Goal: Task Accomplishment & Management: Manage account settings

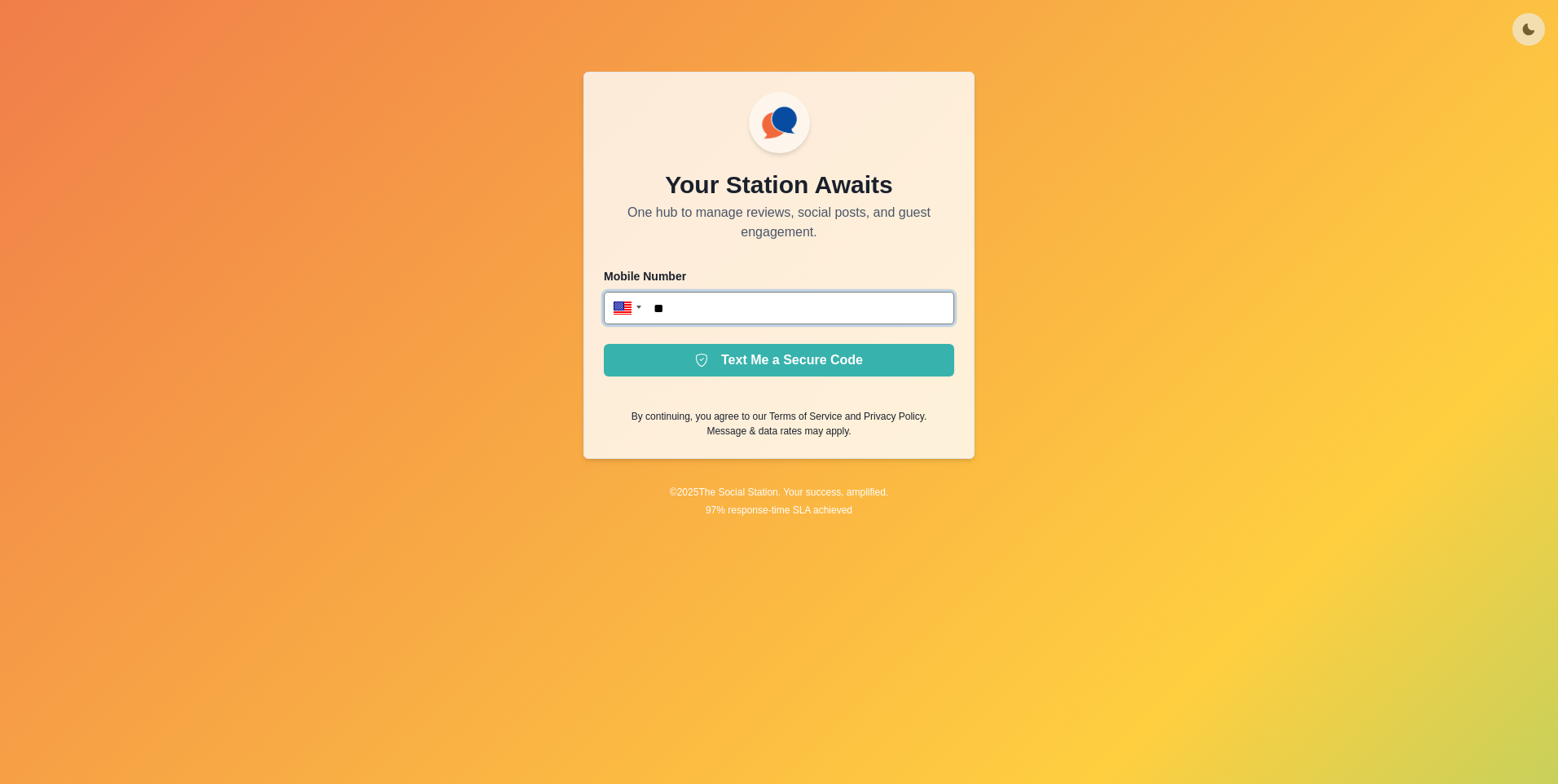
click at [832, 321] on input "**" at bounding box center [779, 308] width 351 height 32
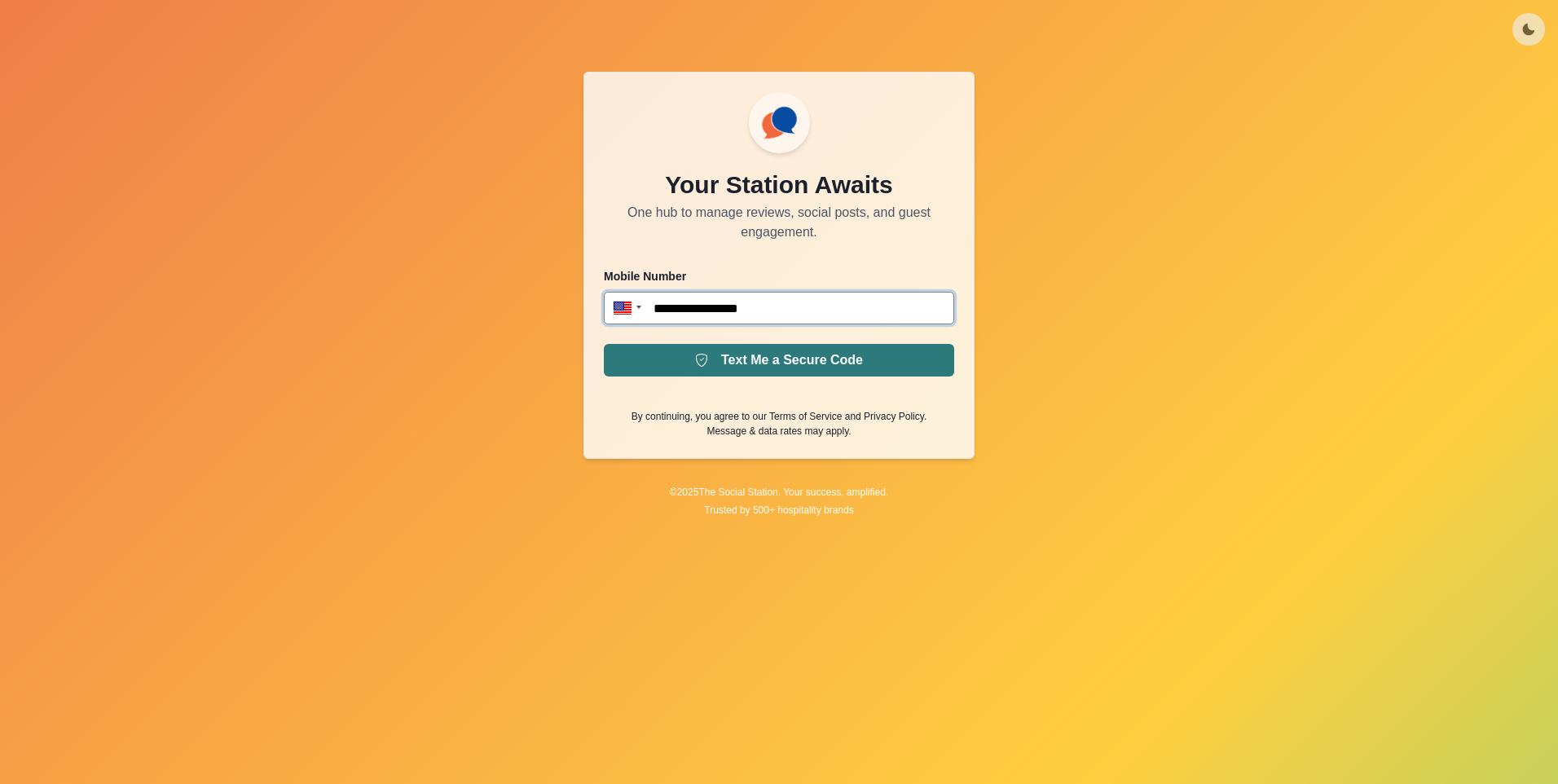
type input "**********"
click at [776, 361] on button "Text Me a Secure Code" at bounding box center [779, 360] width 351 height 32
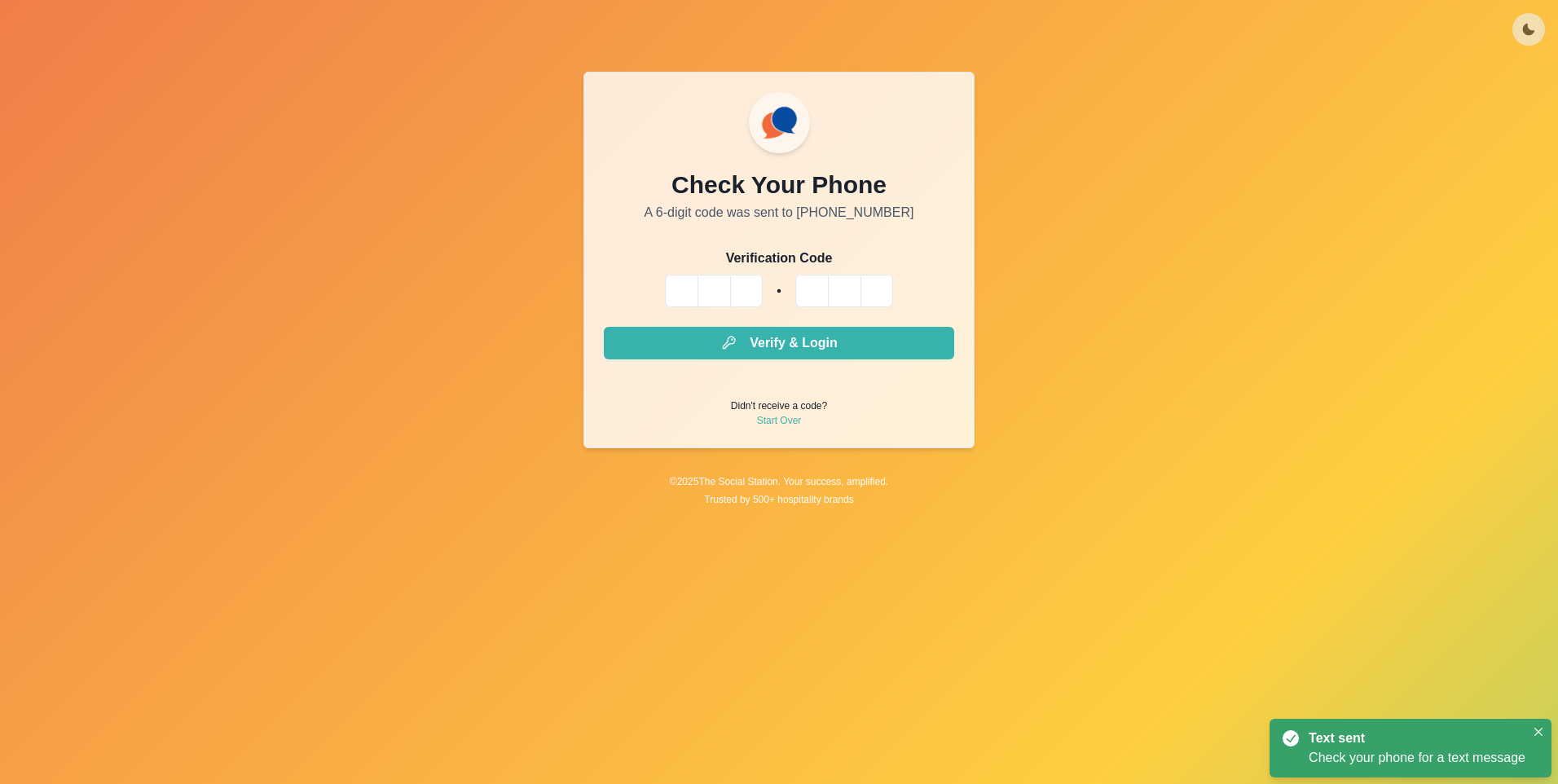
click at [678, 304] on input "Please enter your pin code" at bounding box center [682, 291] width 32 height 32
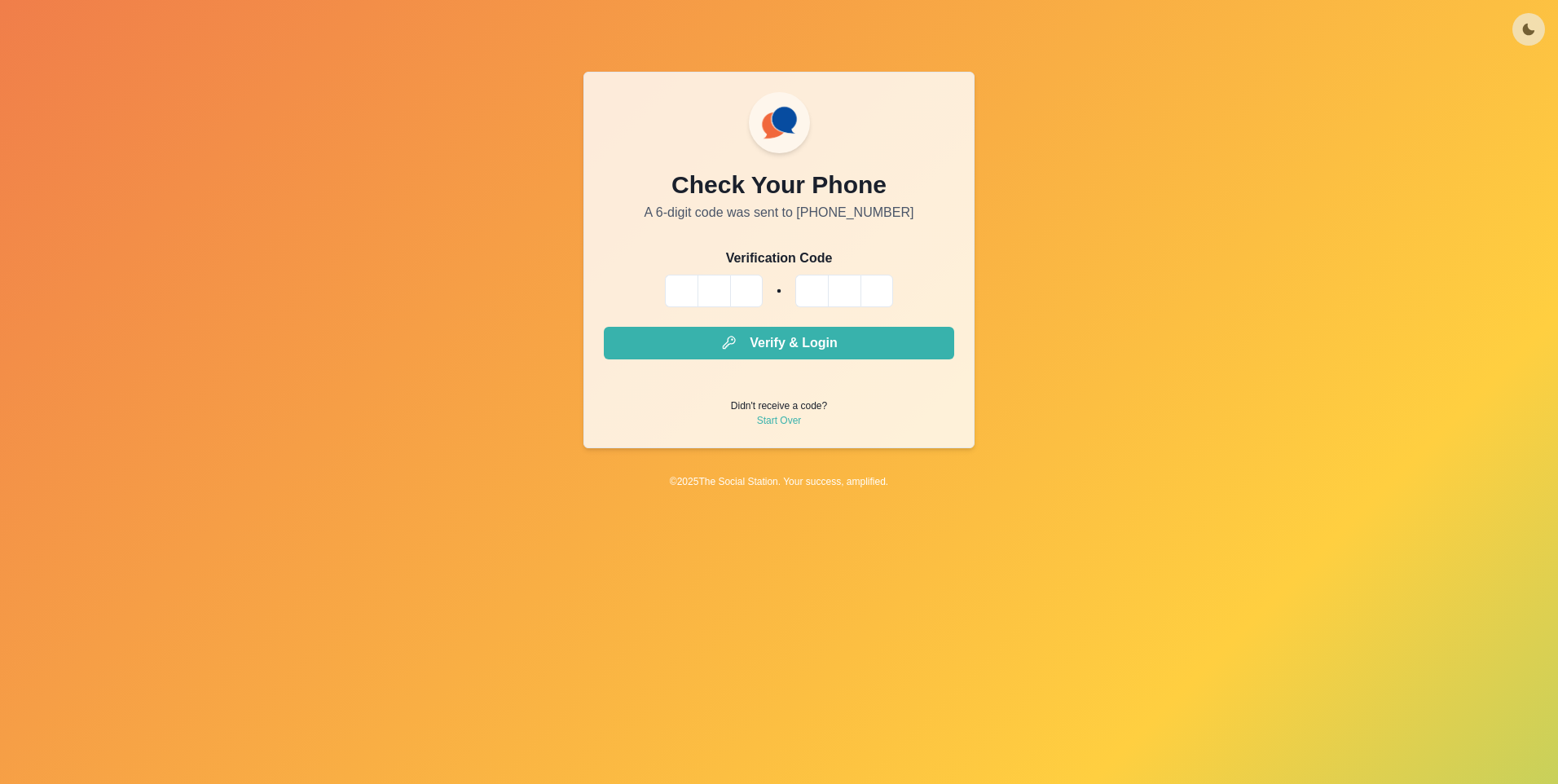
type input "*"
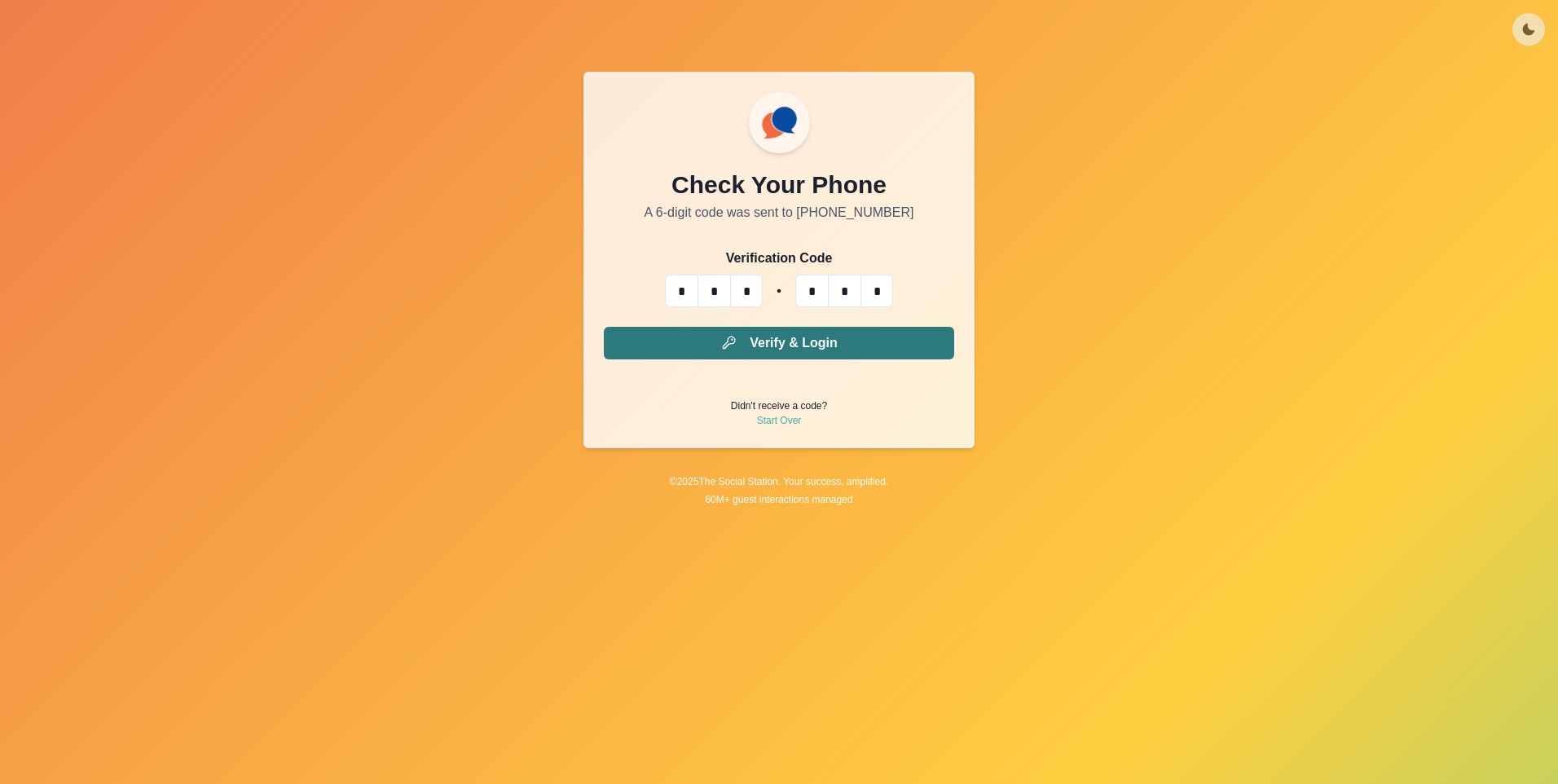
type input "*"
click at [713, 343] on button "Verify & Login" at bounding box center [779, 343] width 351 height 32
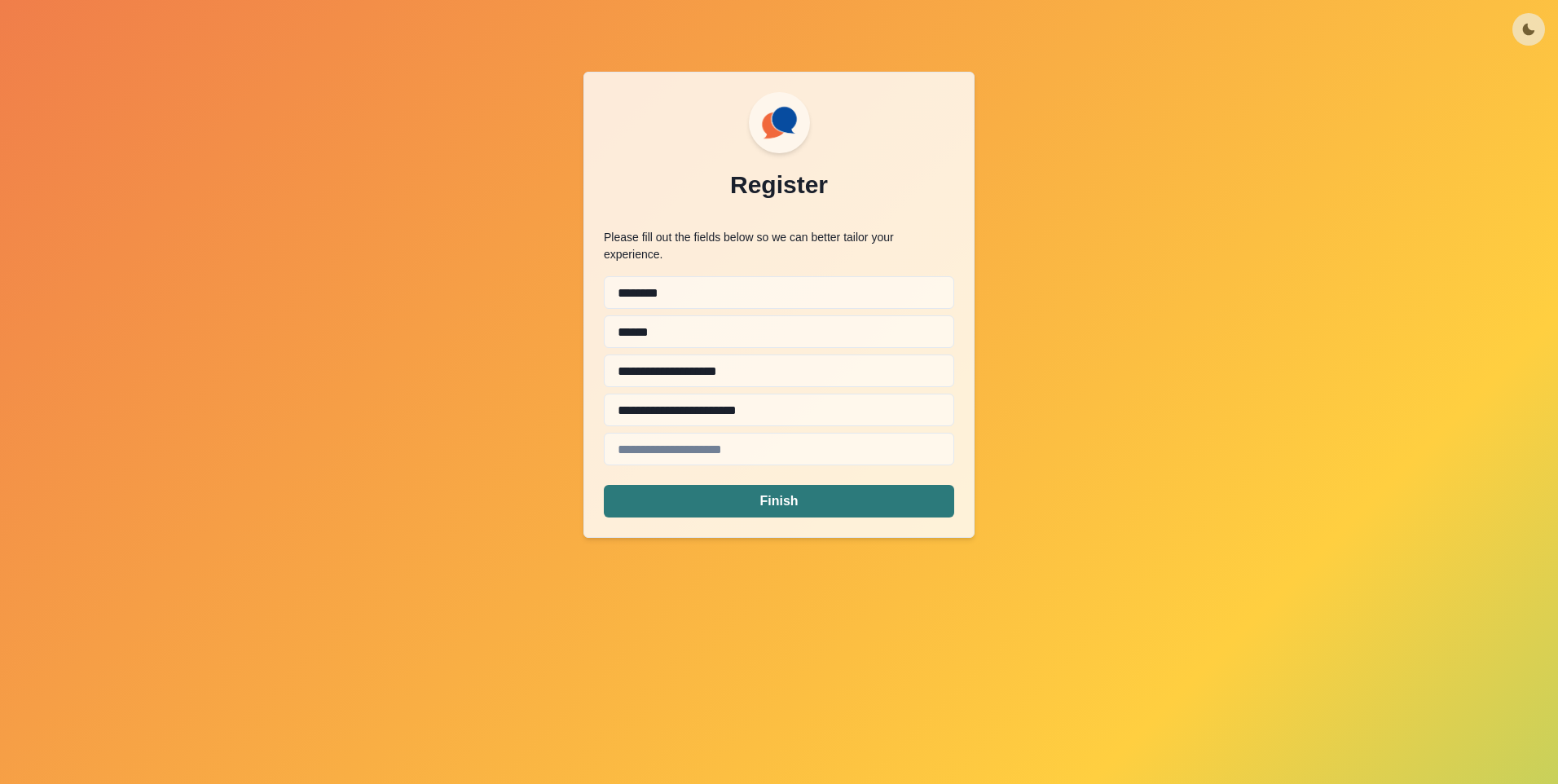
click at [747, 494] on button "Finish" at bounding box center [779, 501] width 351 height 32
click at [686, 433] on input "email" at bounding box center [779, 449] width 351 height 32
click at [758, 493] on button "Finish" at bounding box center [779, 501] width 351 height 32
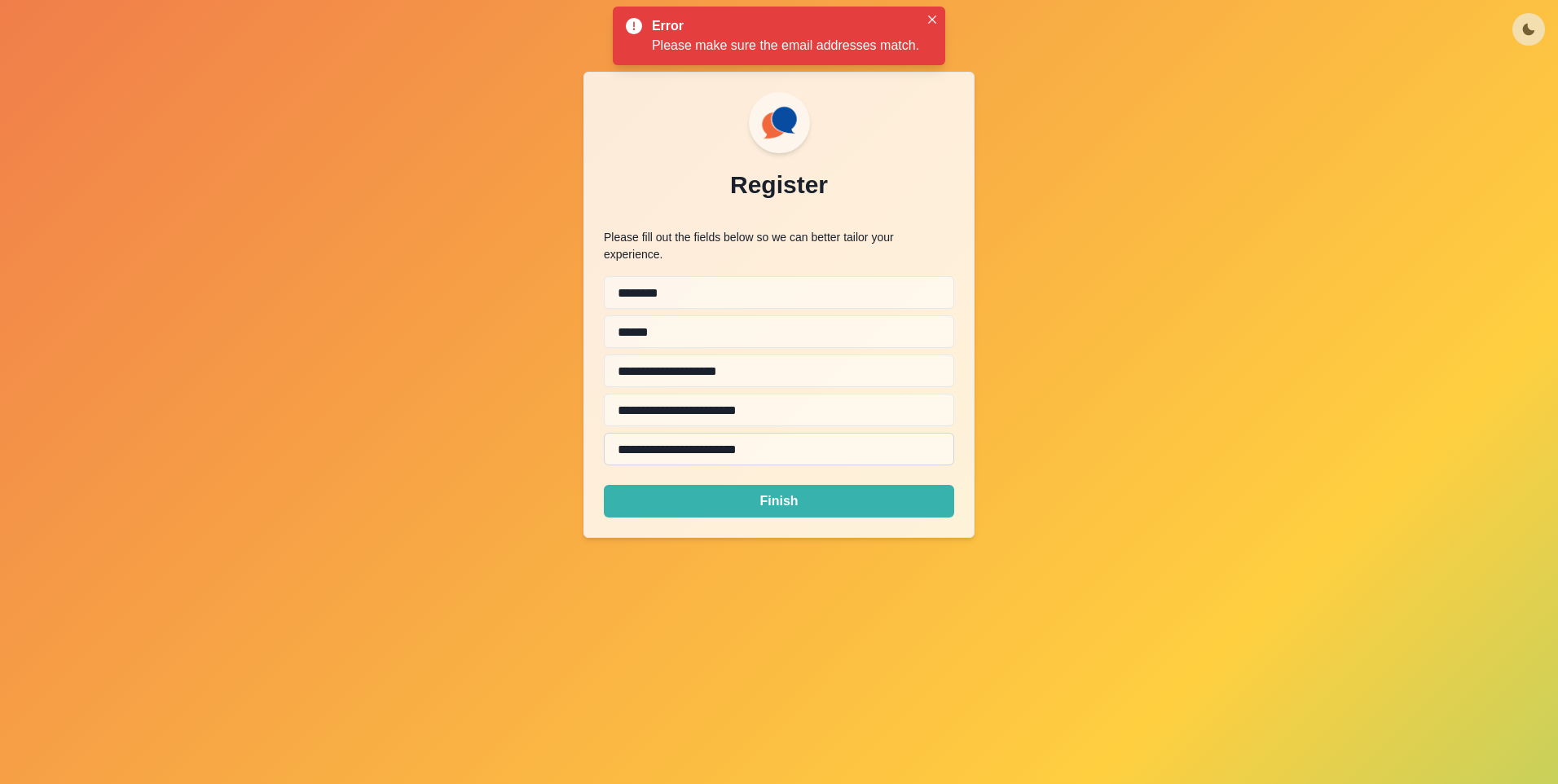
click at [627, 437] on input "**********" at bounding box center [779, 449] width 351 height 32
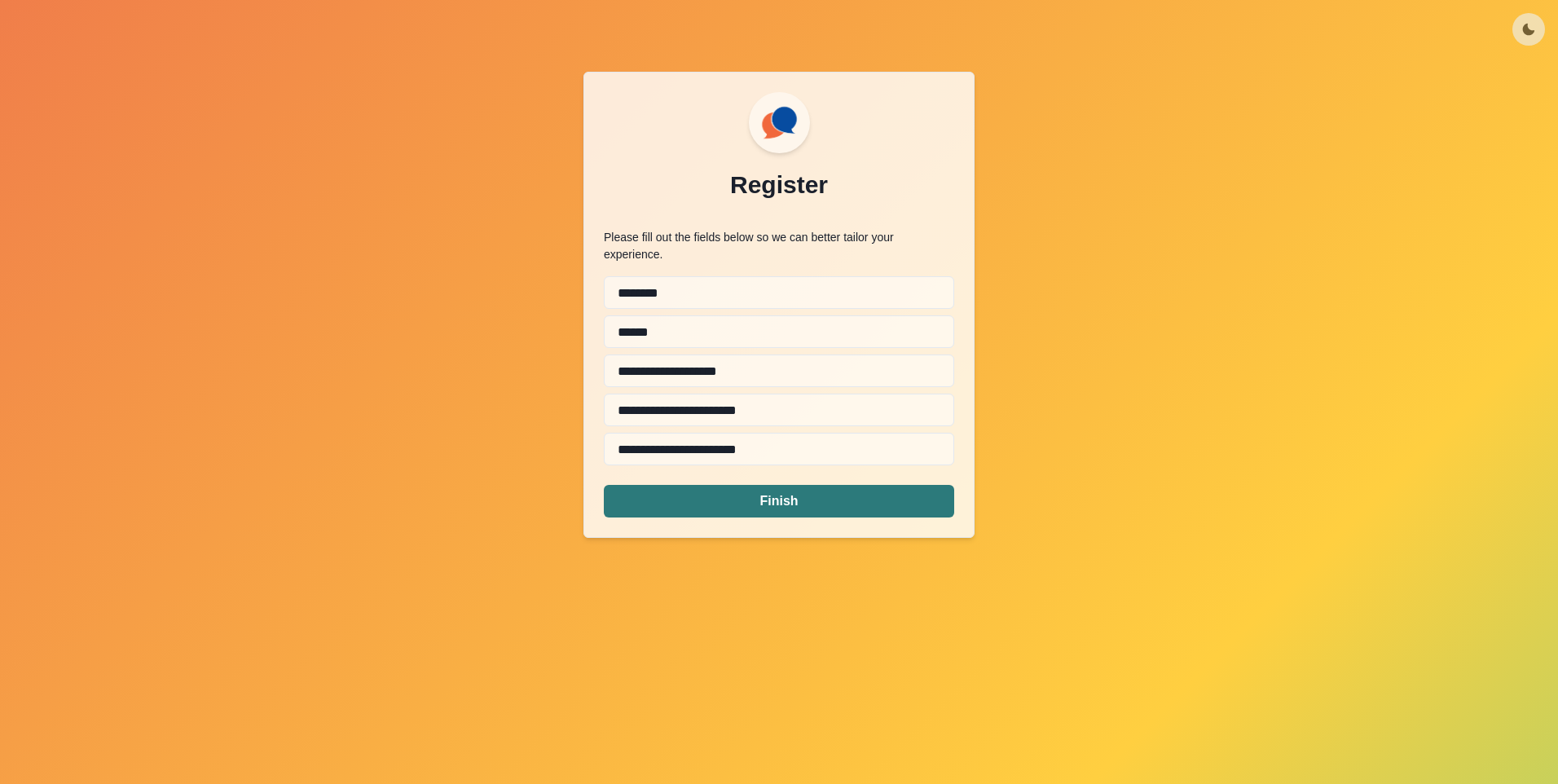
type input "**********"
click at [727, 497] on button "Finish" at bounding box center [779, 501] width 351 height 32
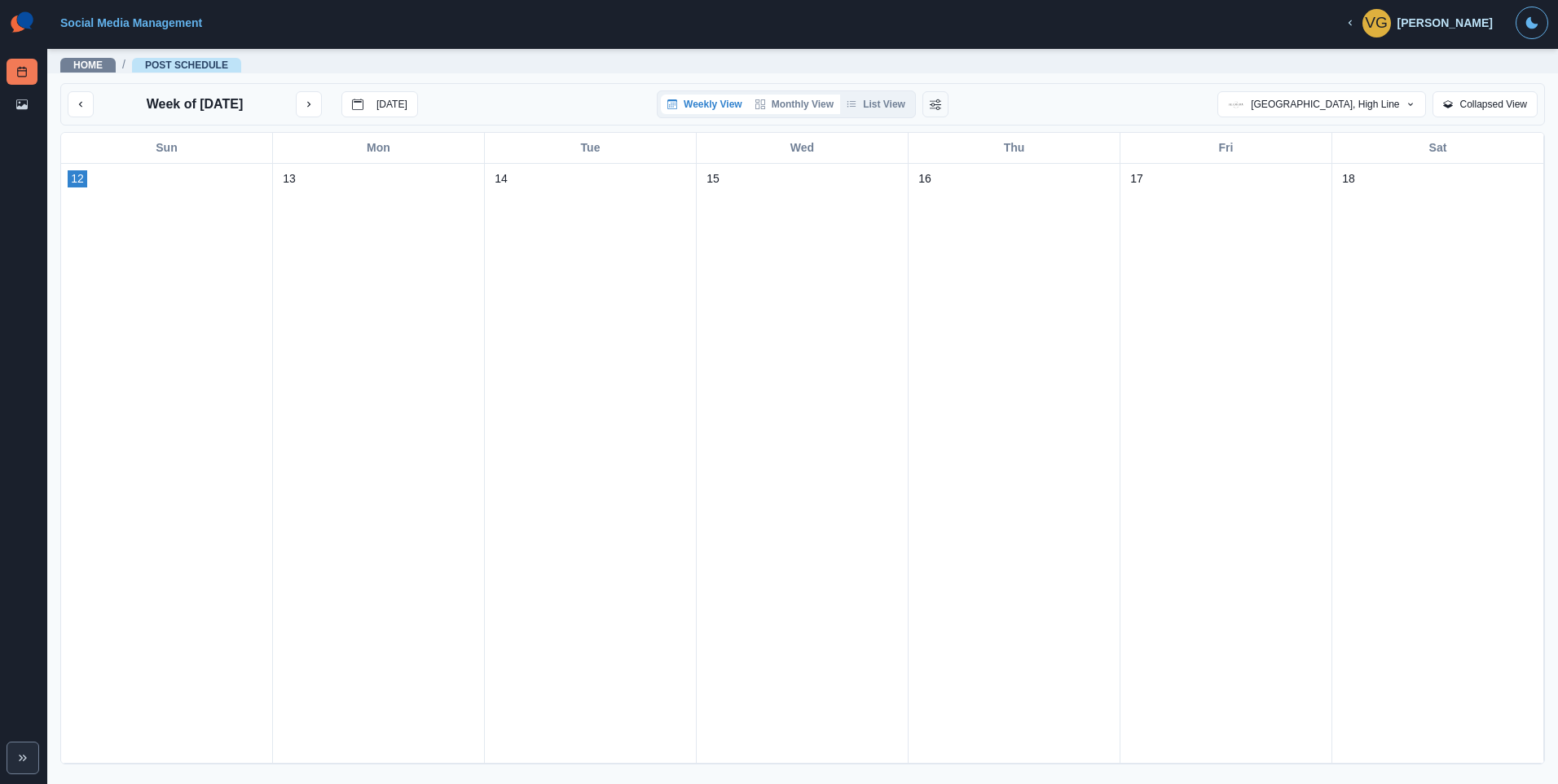
click at [825, 99] on button "Monthly View" at bounding box center [794, 104] width 91 height 20
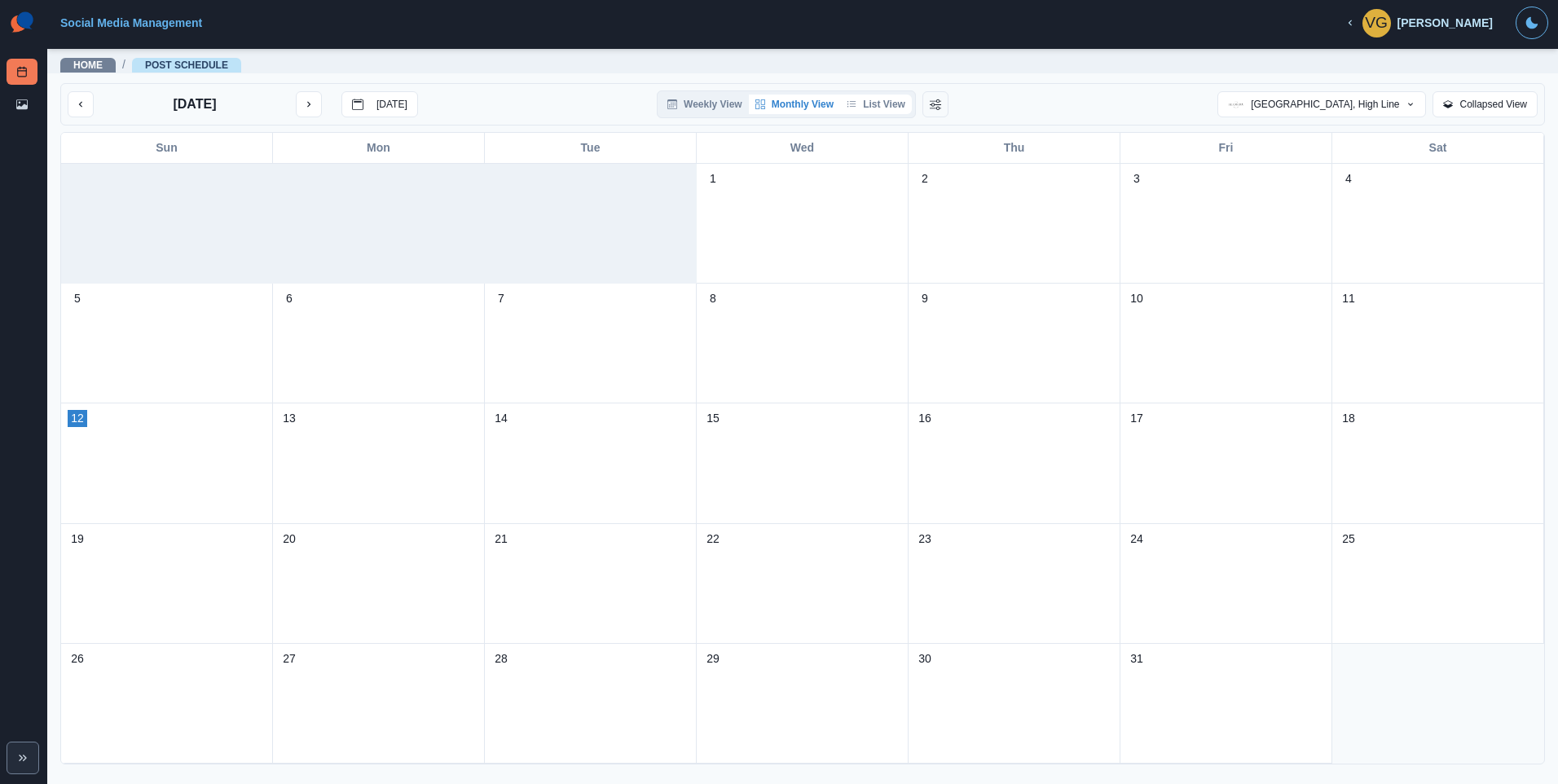
click at [861, 102] on button "List View" at bounding box center [876, 104] width 72 height 20
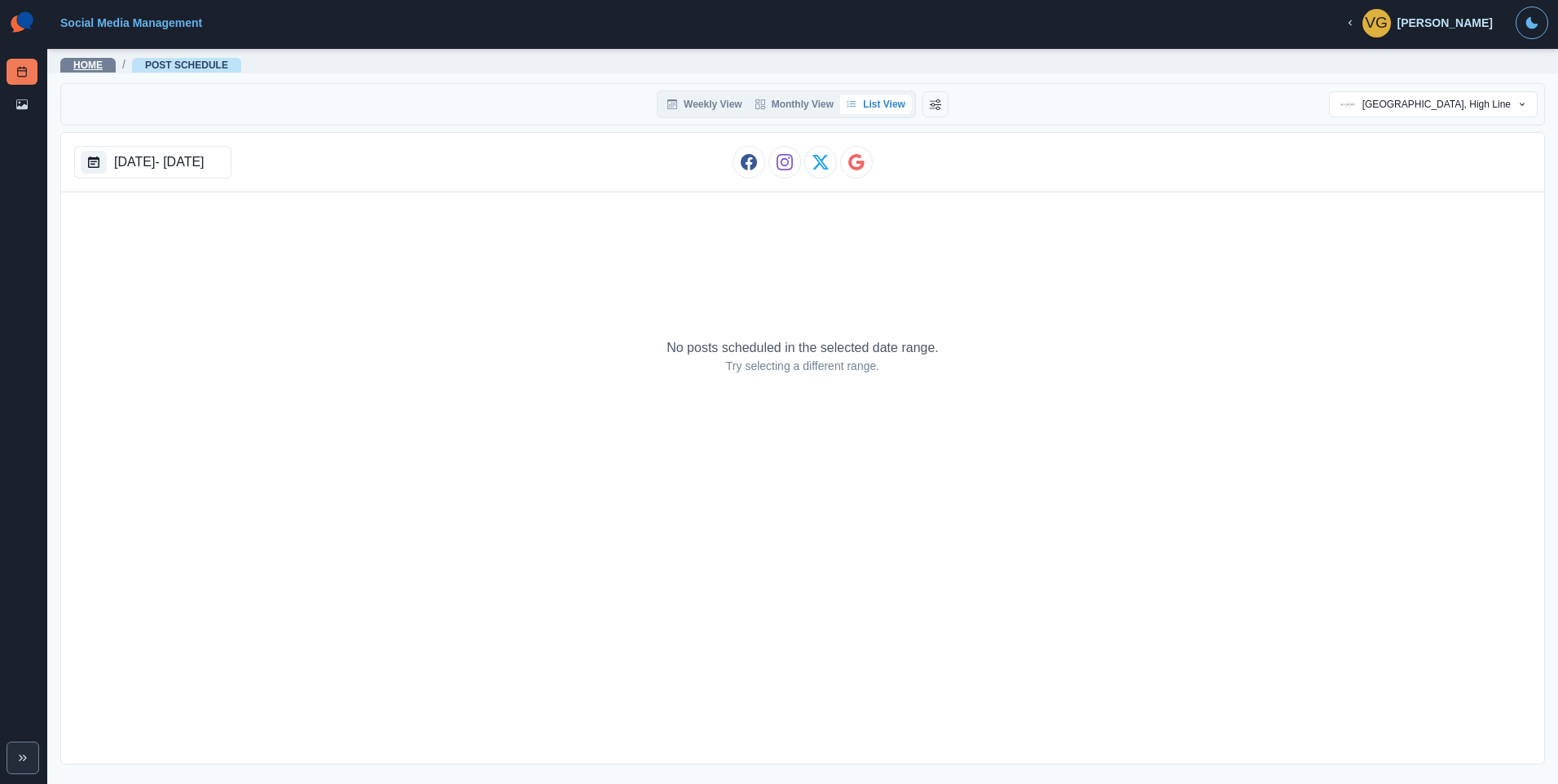
click at [99, 70] on link "Home" at bounding box center [88, 65] width 29 height 11
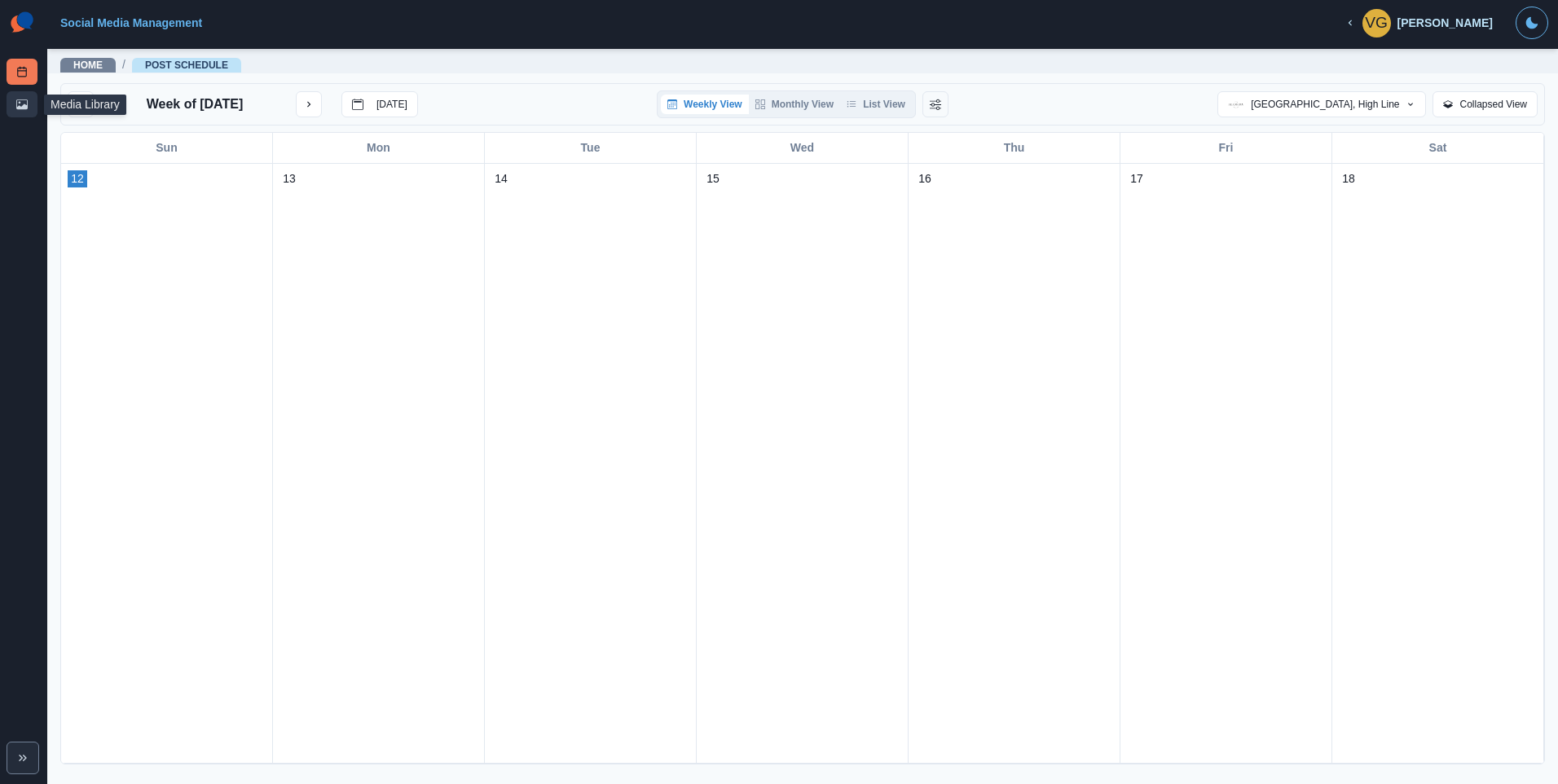
click at [35, 102] on link "Media Library" at bounding box center [22, 104] width 31 height 26
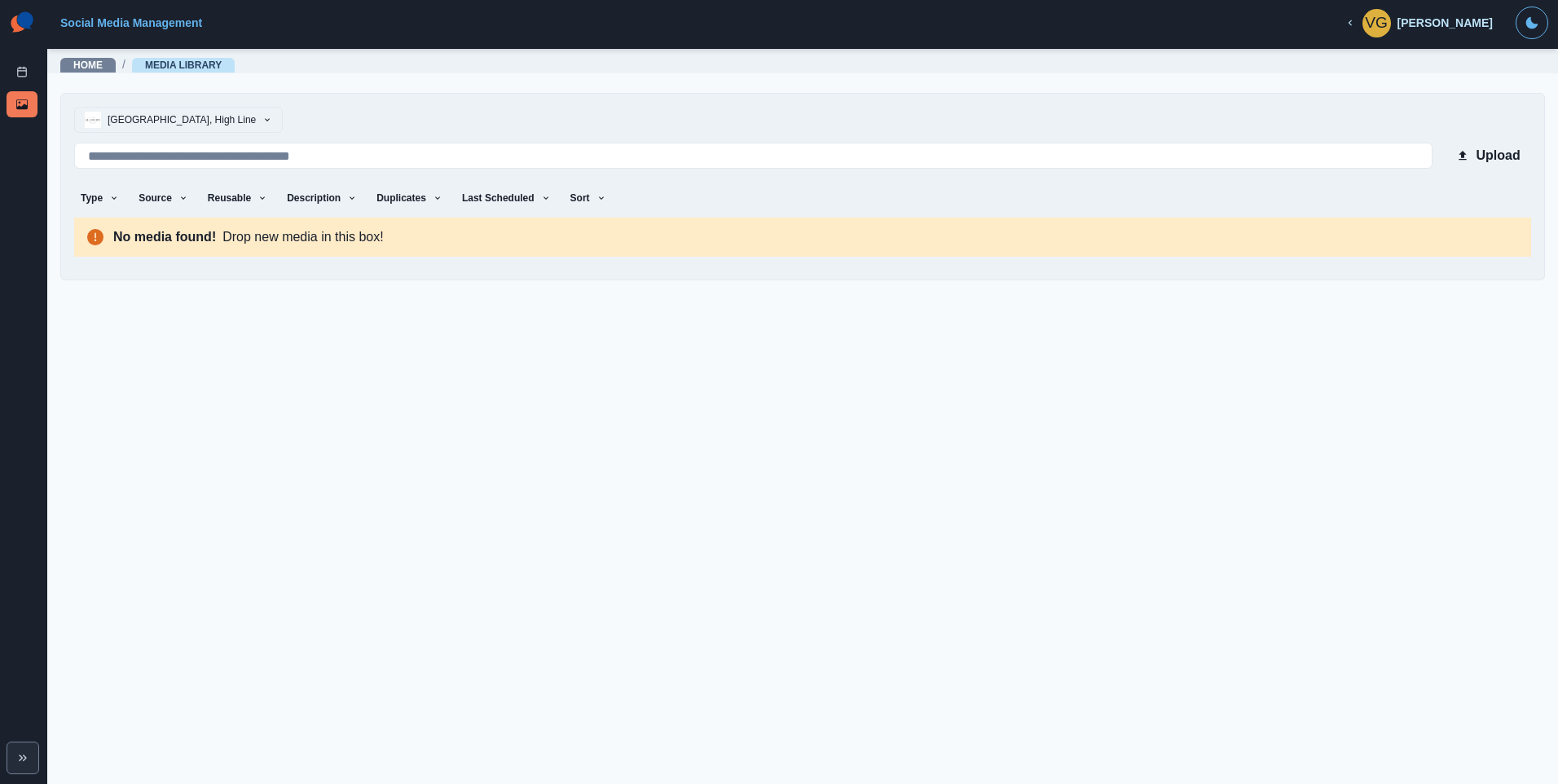
click at [154, 123] on button "[GEOGRAPHIC_DATA], High Line" at bounding box center [179, 120] width 209 height 26
click at [154, 196] on p "[GEOGRAPHIC_DATA], High Line" at bounding box center [185, 191] width 148 height 15
click at [17, 763] on icon "Expand" at bounding box center [22, 757] width 13 height 13
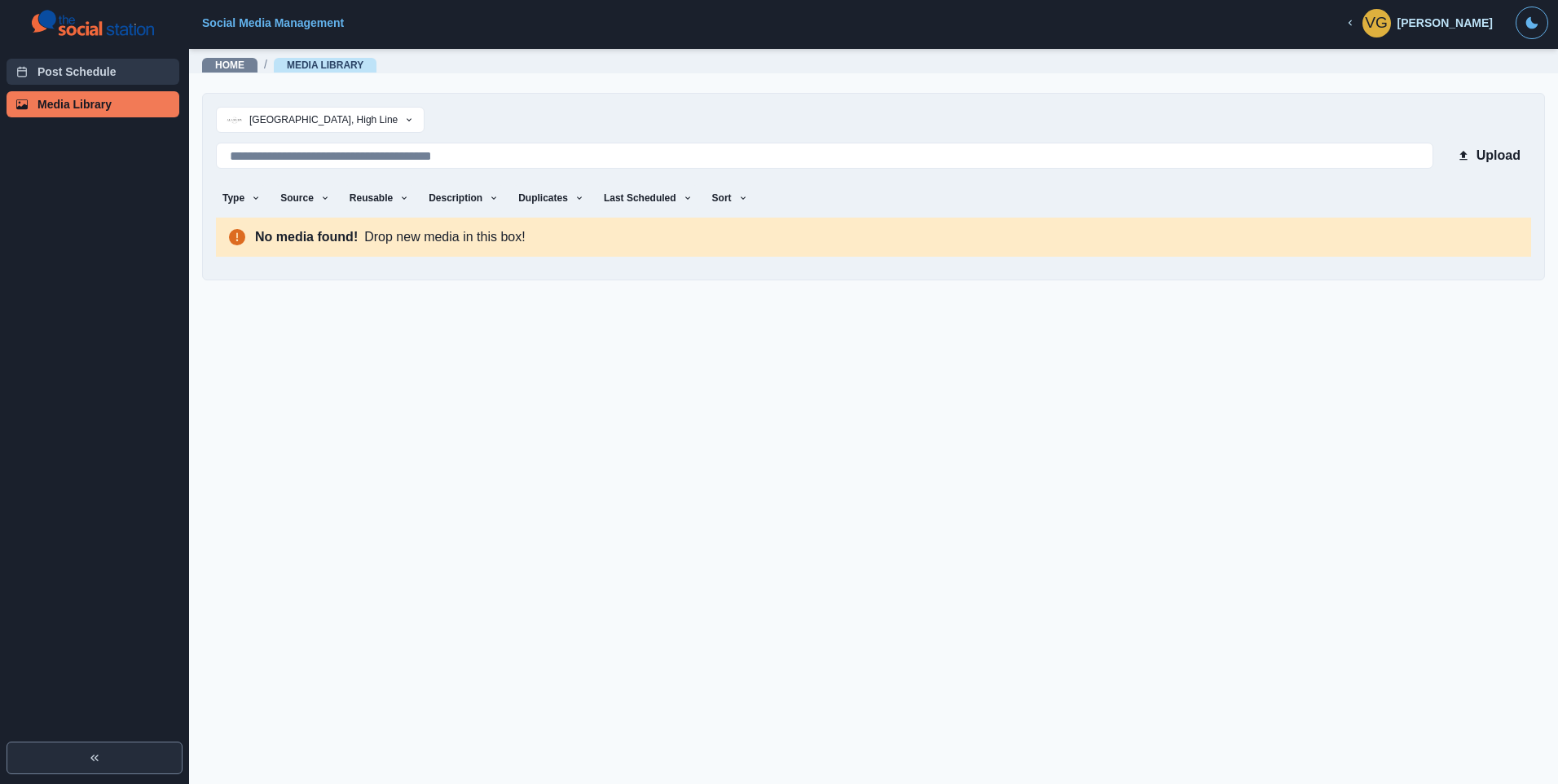
click at [94, 71] on link "Post Schedule" at bounding box center [93, 72] width 173 height 26
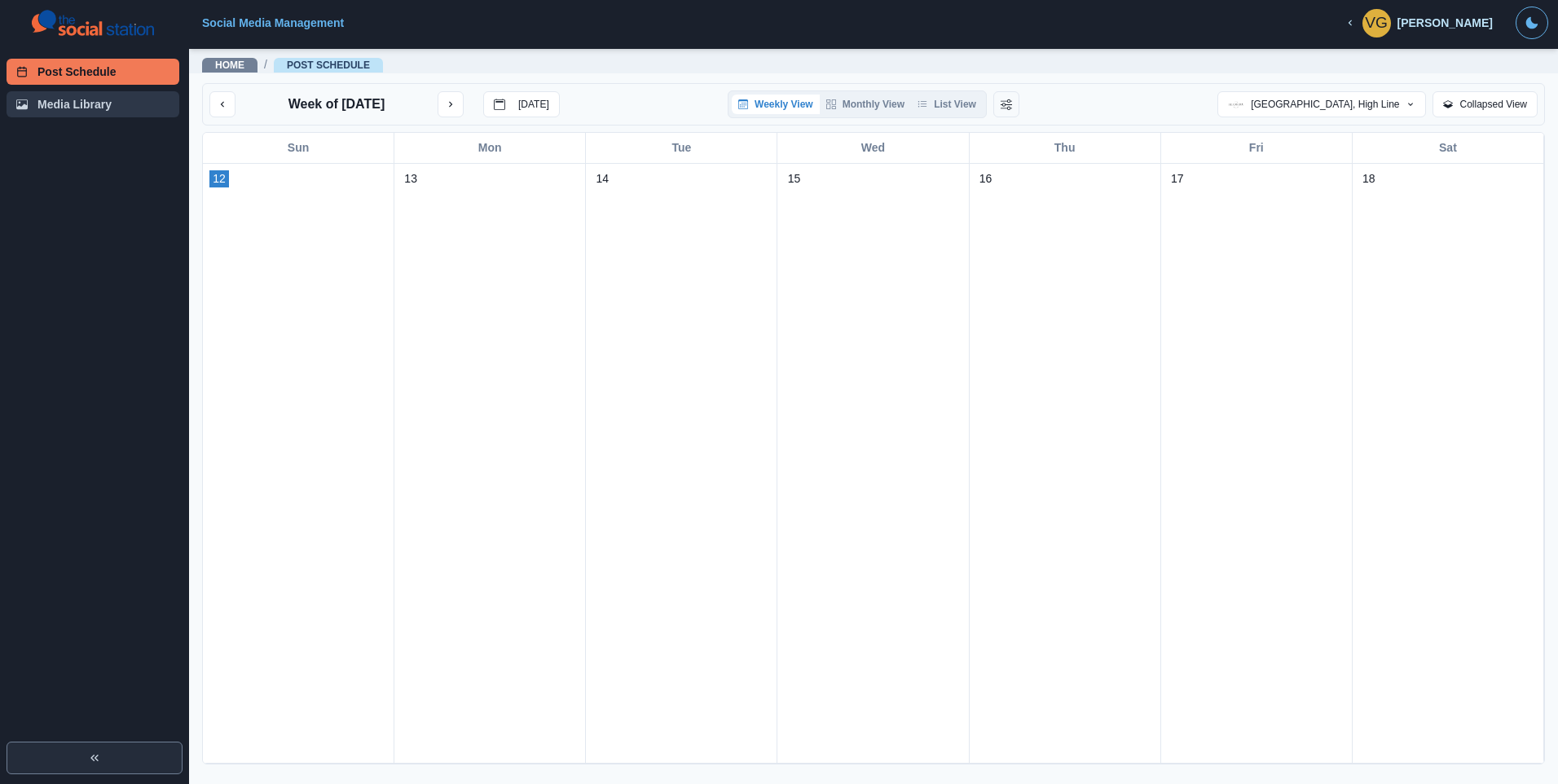
click at [113, 107] on link "Media Library" at bounding box center [93, 104] width 173 height 26
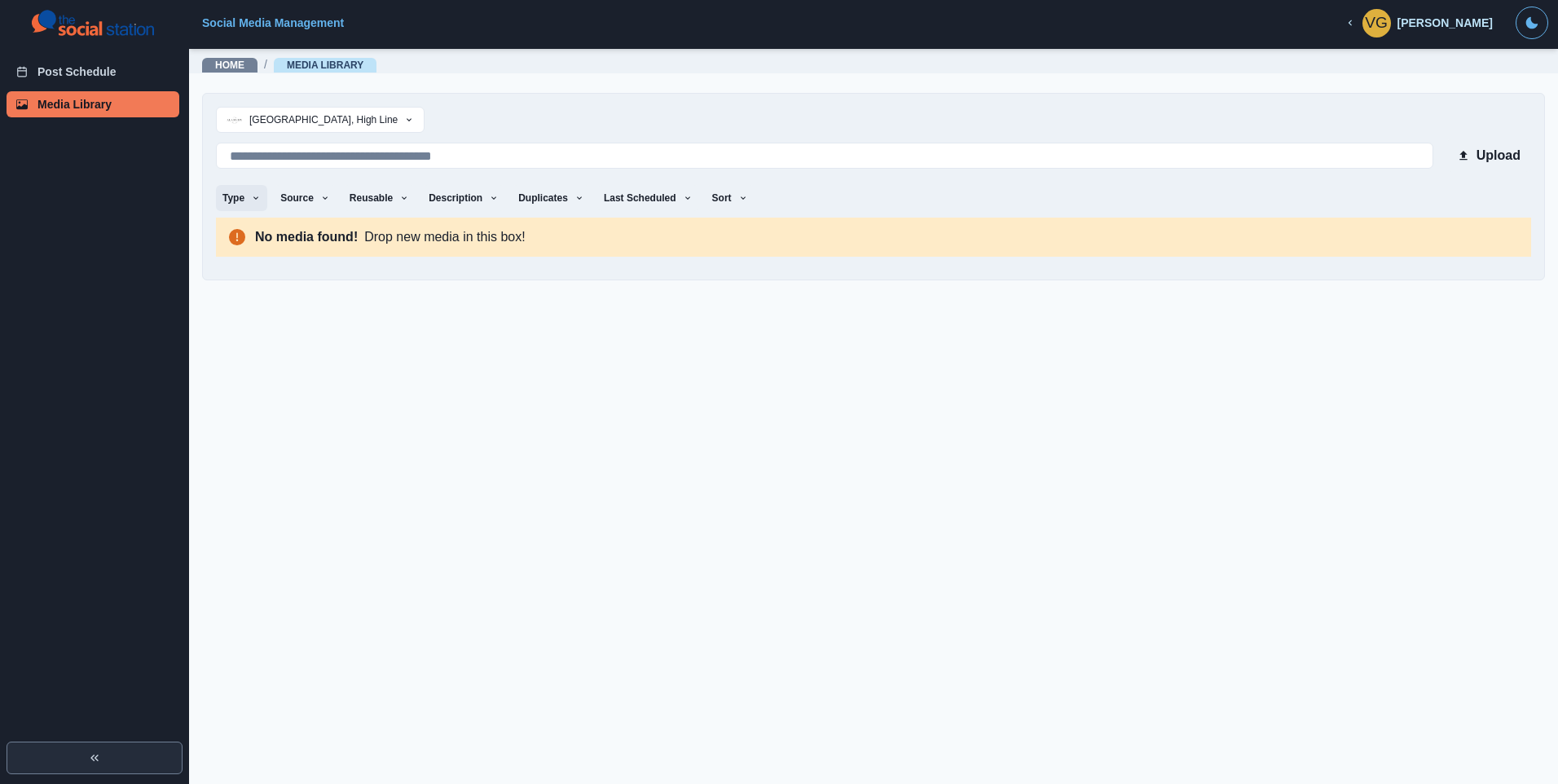
click at [244, 201] on button "Type" at bounding box center [242, 197] width 51 height 26
click at [284, 196] on button "Source" at bounding box center [304, 197] width 62 height 26
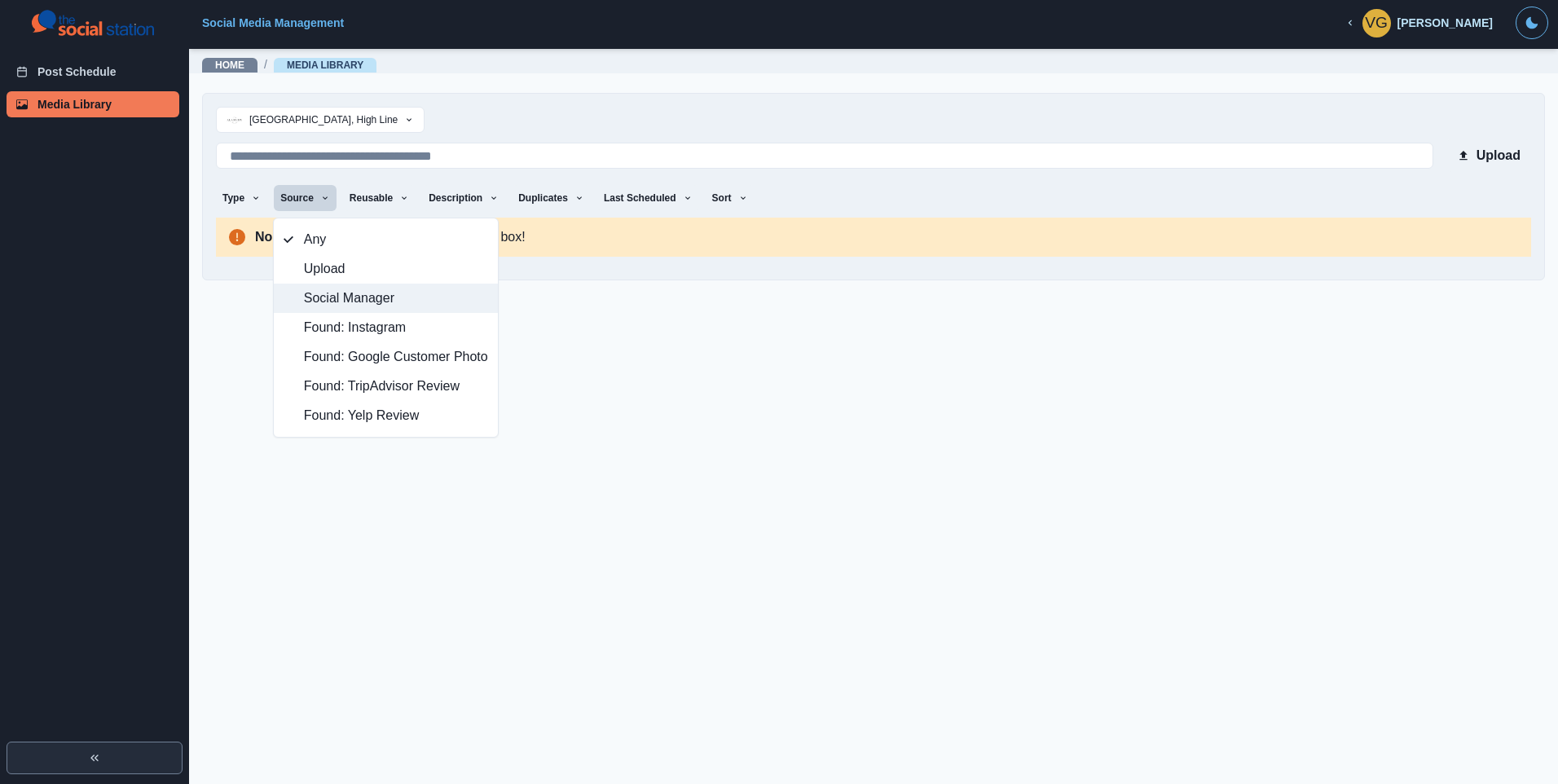
click at [328, 301] on span "Social Manager" at bounding box center [396, 298] width 184 height 20
click at [357, 200] on button "Reusable" at bounding box center [379, 197] width 73 height 26
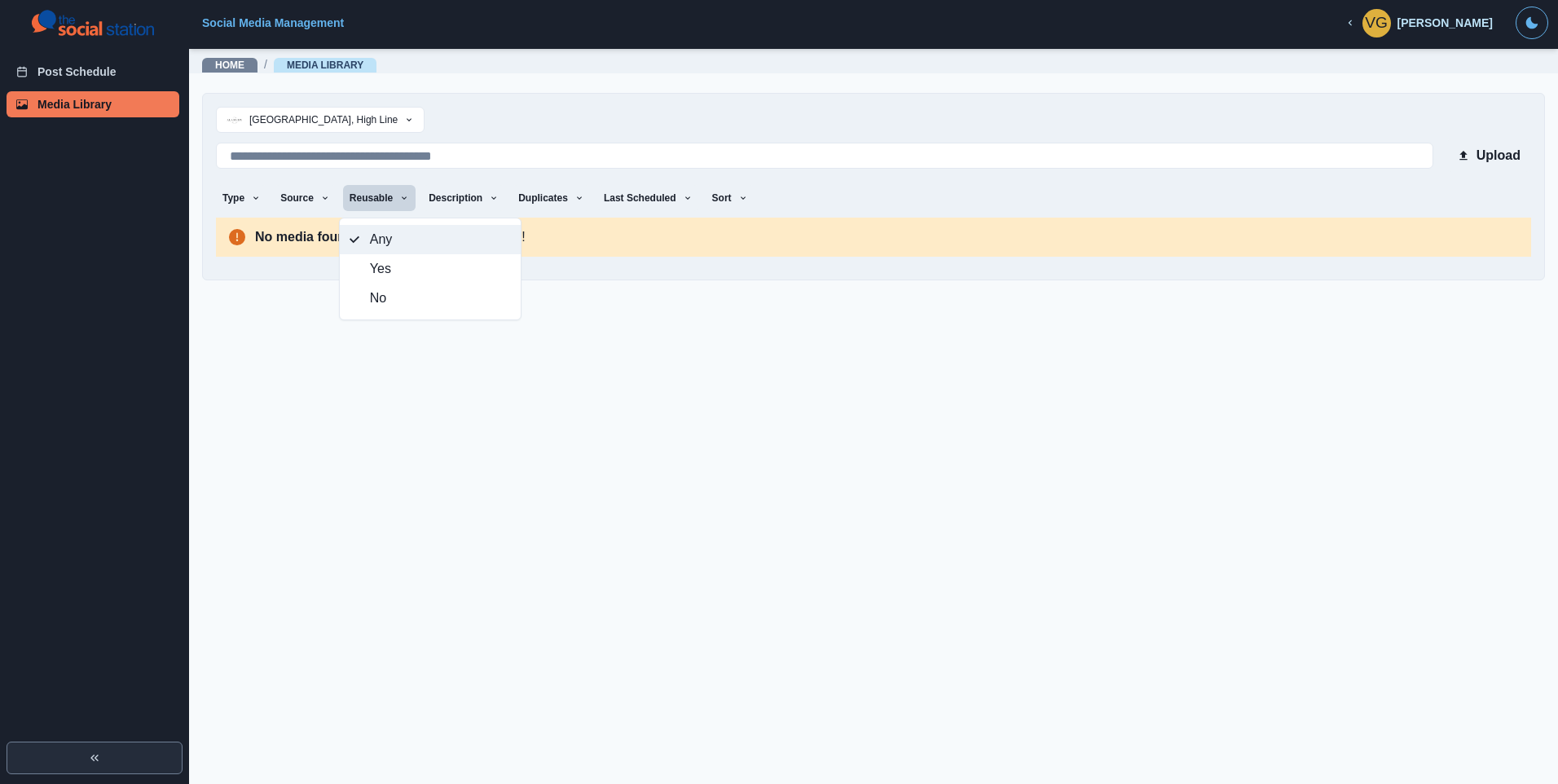
click at [370, 243] on span "Any" at bounding box center [440, 239] width 141 height 20
click at [443, 184] on div "Upload Type Any Image Video Source Any Upload Social Manager Found: Instagram F…" at bounding box center [874, 197] width 1315 height 117
click at [456, 197] on button "Description" at bounding box center [463, 197] width 83 height 26
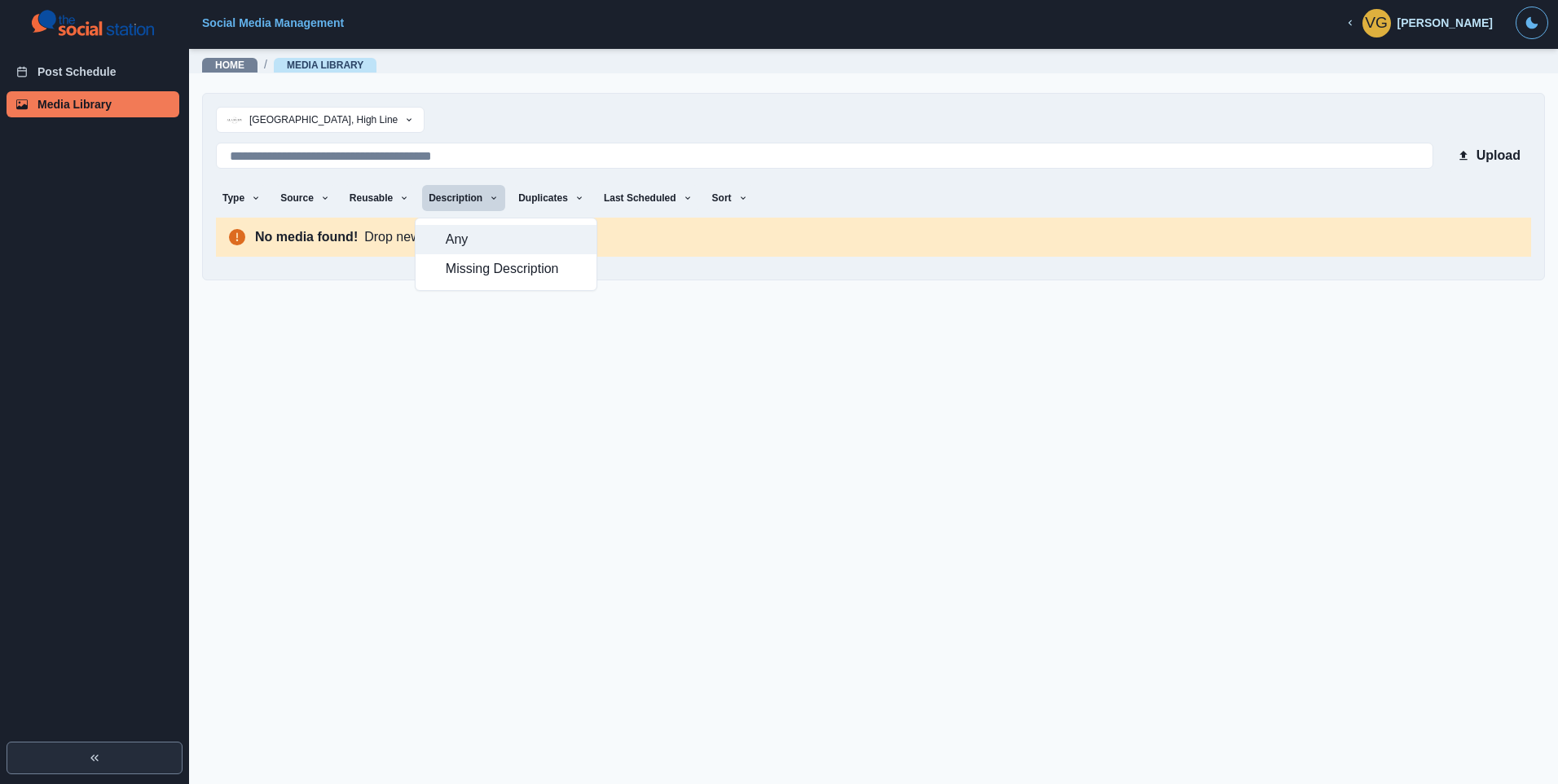
click at [465, 235] on span "Any" at bounding box center [516, 239] width 141 height 20
click at [537, 203] on button "Duplicates" at bounding box center [552, 197] width 79 height 26
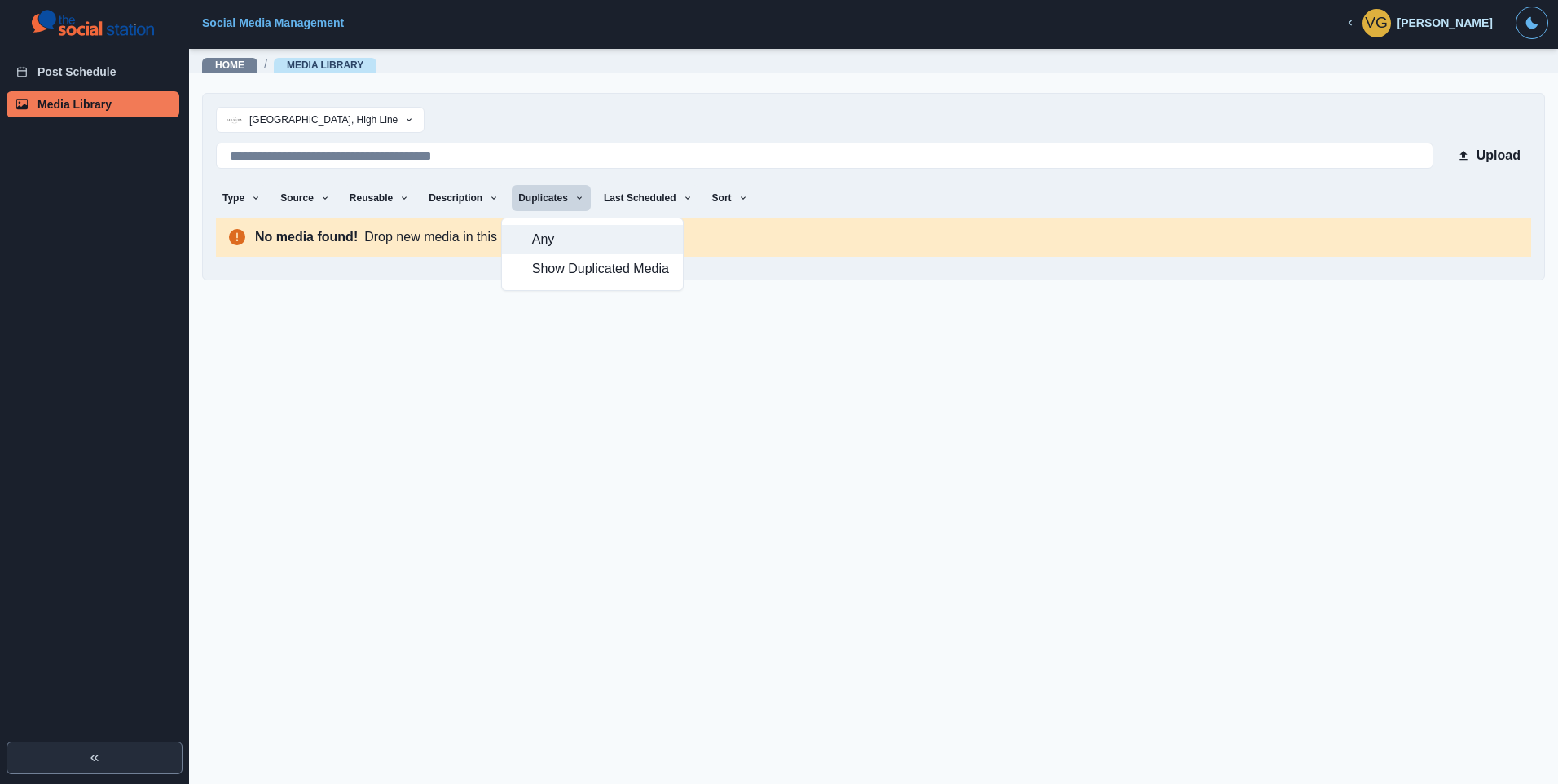
click at [542, 241] on span "Any" at bounding box center [602, 239] width 141 height 20
click at [629, 199] on button "Last Scheduled" at bounding box center [648, 197] width 102 height 26
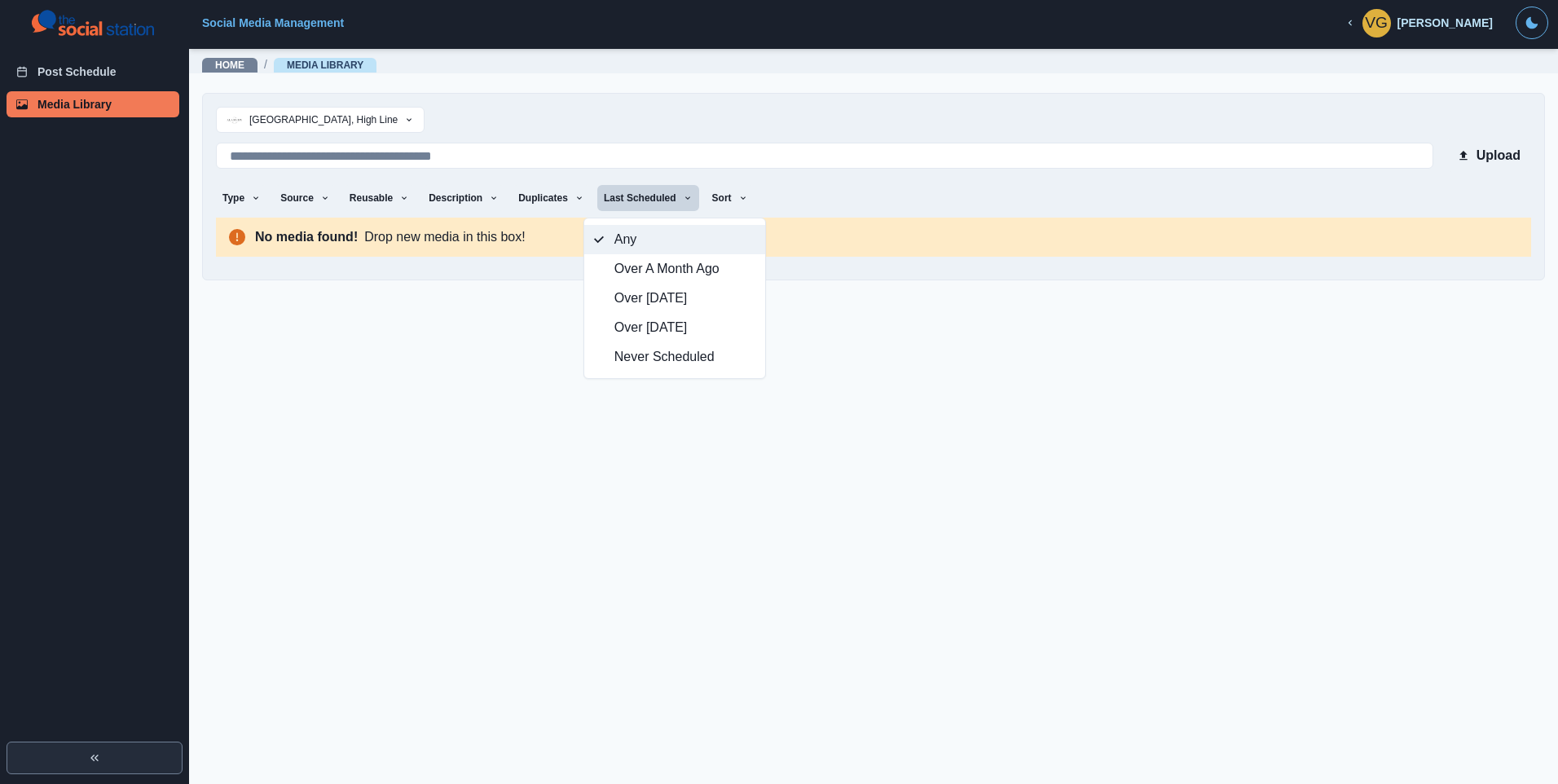
click at [625, 233] on span "Any" at bounding box center [685, 239] width 141 height 20
click at [1464, 27] on div "[PERSON_NAME]" at bounding box center [1446, 23] width 96 height 14
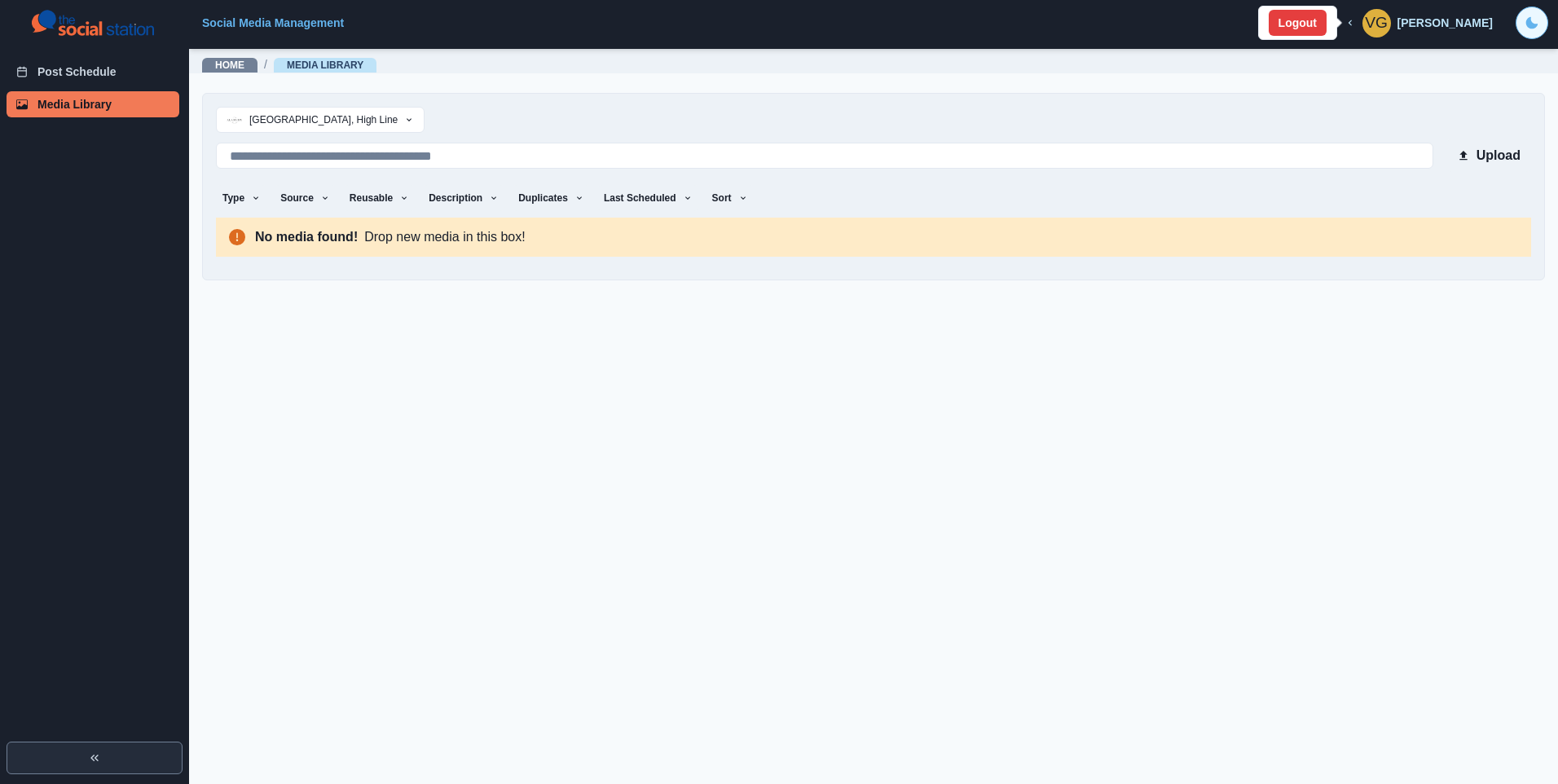
click at [1536, 31] on button "Toggle Mode" at bounding box center [1532, 23] width 32 height 32
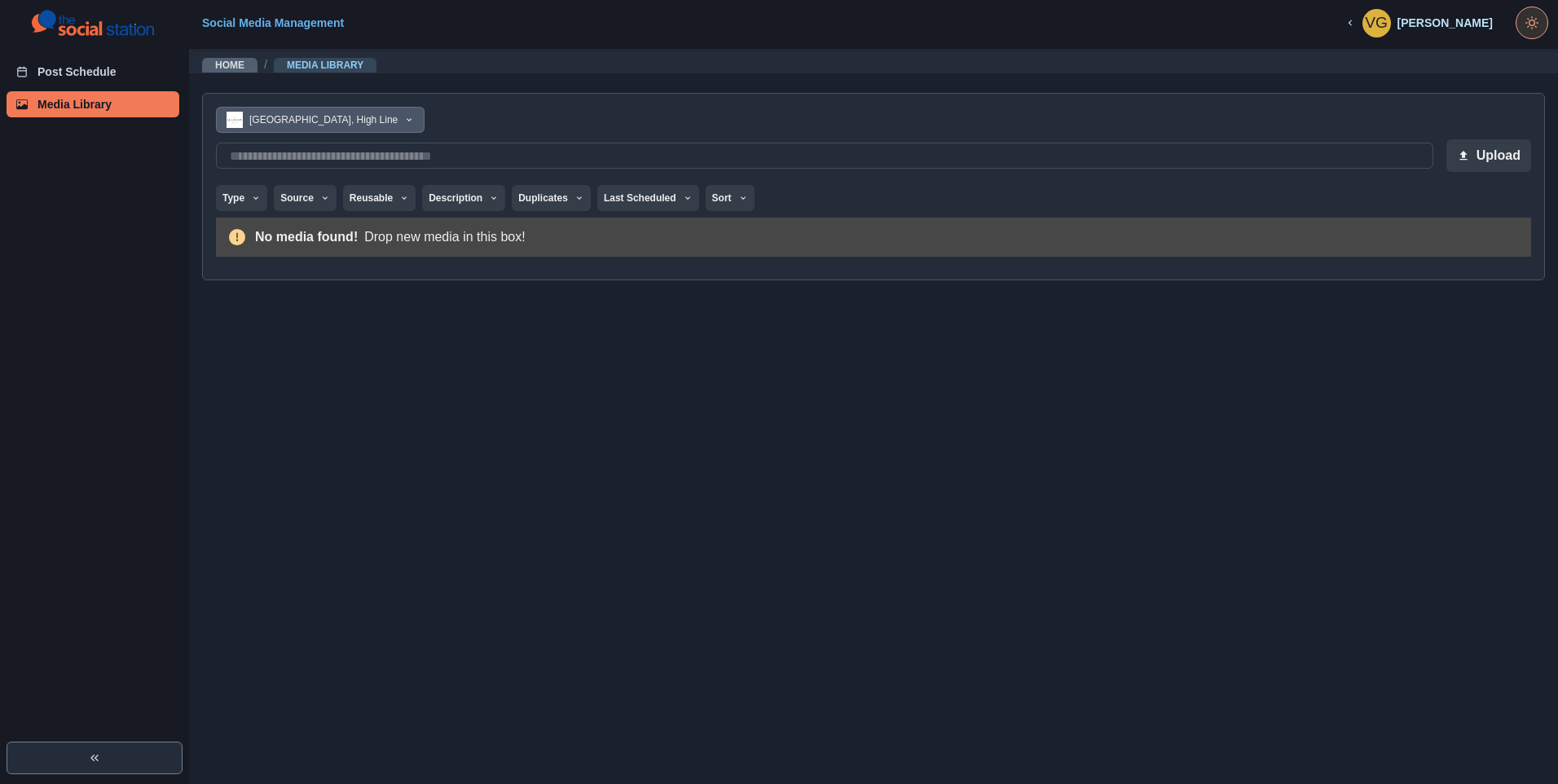
click at [1535, 31] on button "Toggle Mode" at bounding box center [1532, 23] width 32 height 32
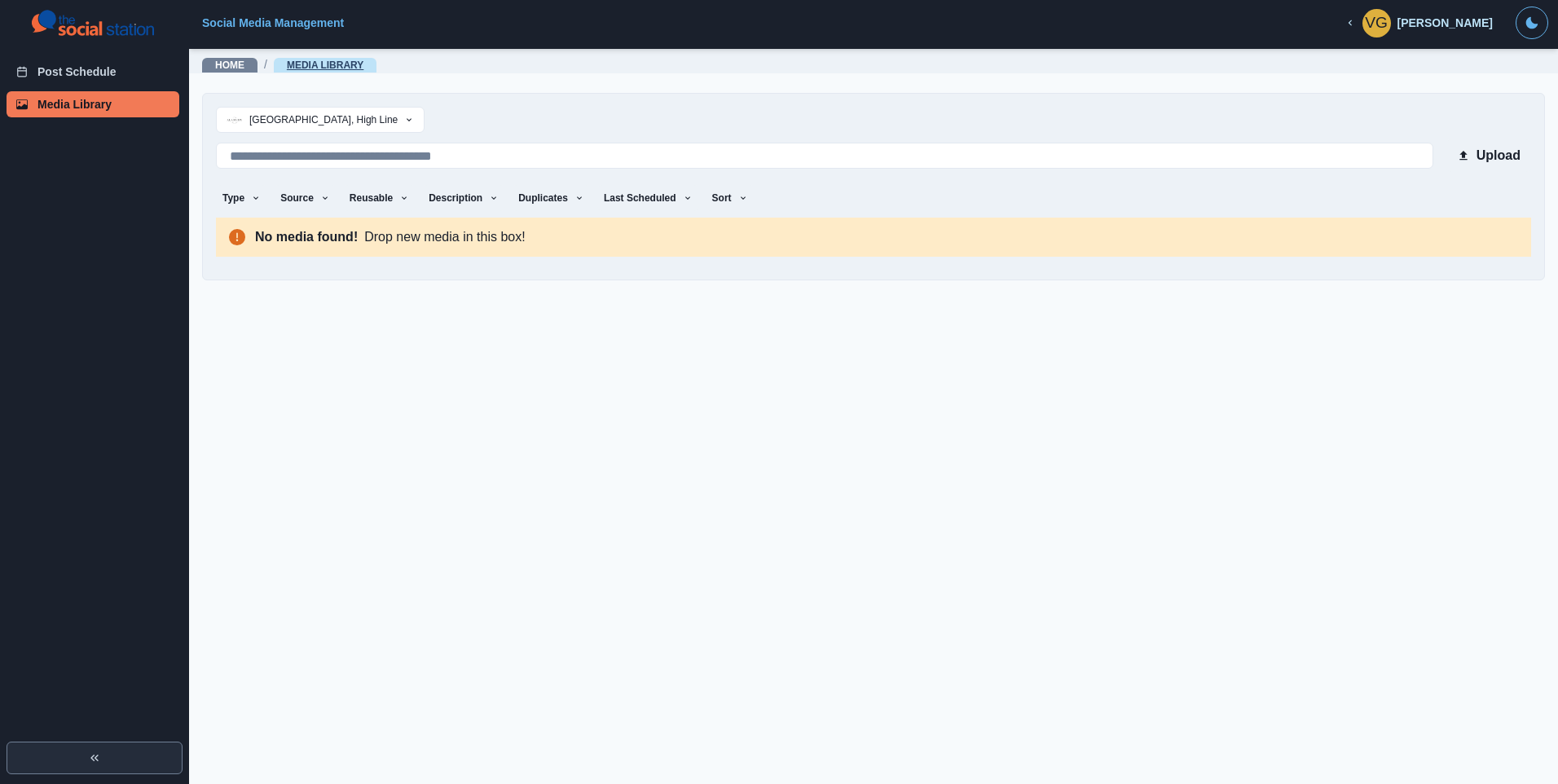
click at [321, 66] on link "Media Library" at bounding box center [325, 65] width 77 height 11
click at [318, 66] on link "Media Library" at bounding box center [325, 65] width 77 height 11
click at [345, 63] on link "Media Library" at bounding box center [325, 65] width 77 height 11
click at [241, 63] on link "Home" at bounding box center [230, 65] width 29 height 11
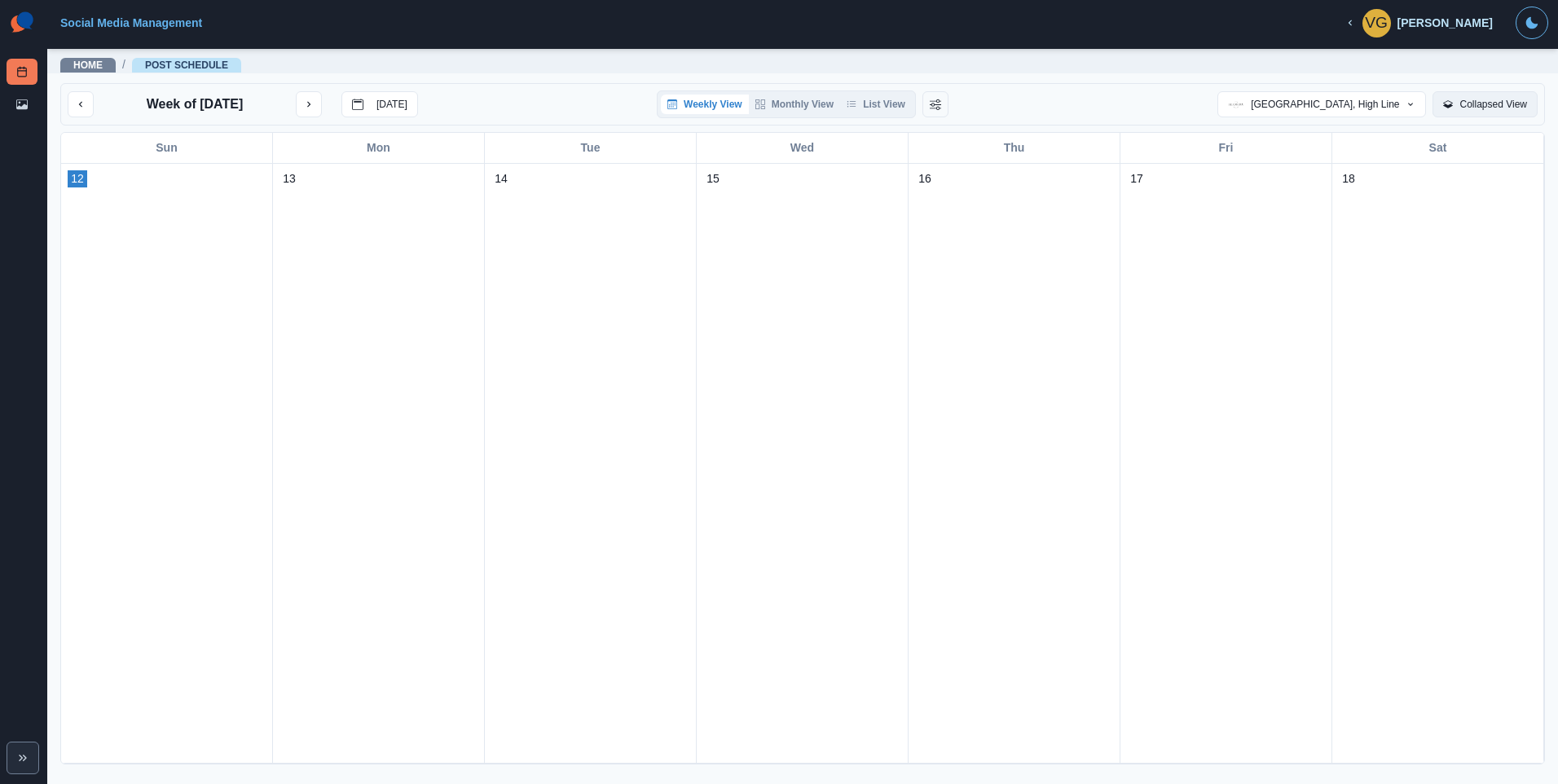
click at [1494, 112] on button "Collapsed View" at bounding box center [1485, 104] width 105 height 26
click at [1491, 113] on button "Expanded View" at bounding box center [1485, 104] width 105 height 26
click at [1375, 25] on span "VG" at bounding box center [1377, 22] width 28 height 28
click at [1313, 28] on button "Logout" at bounding box center [1298, 22] width 58 height 26
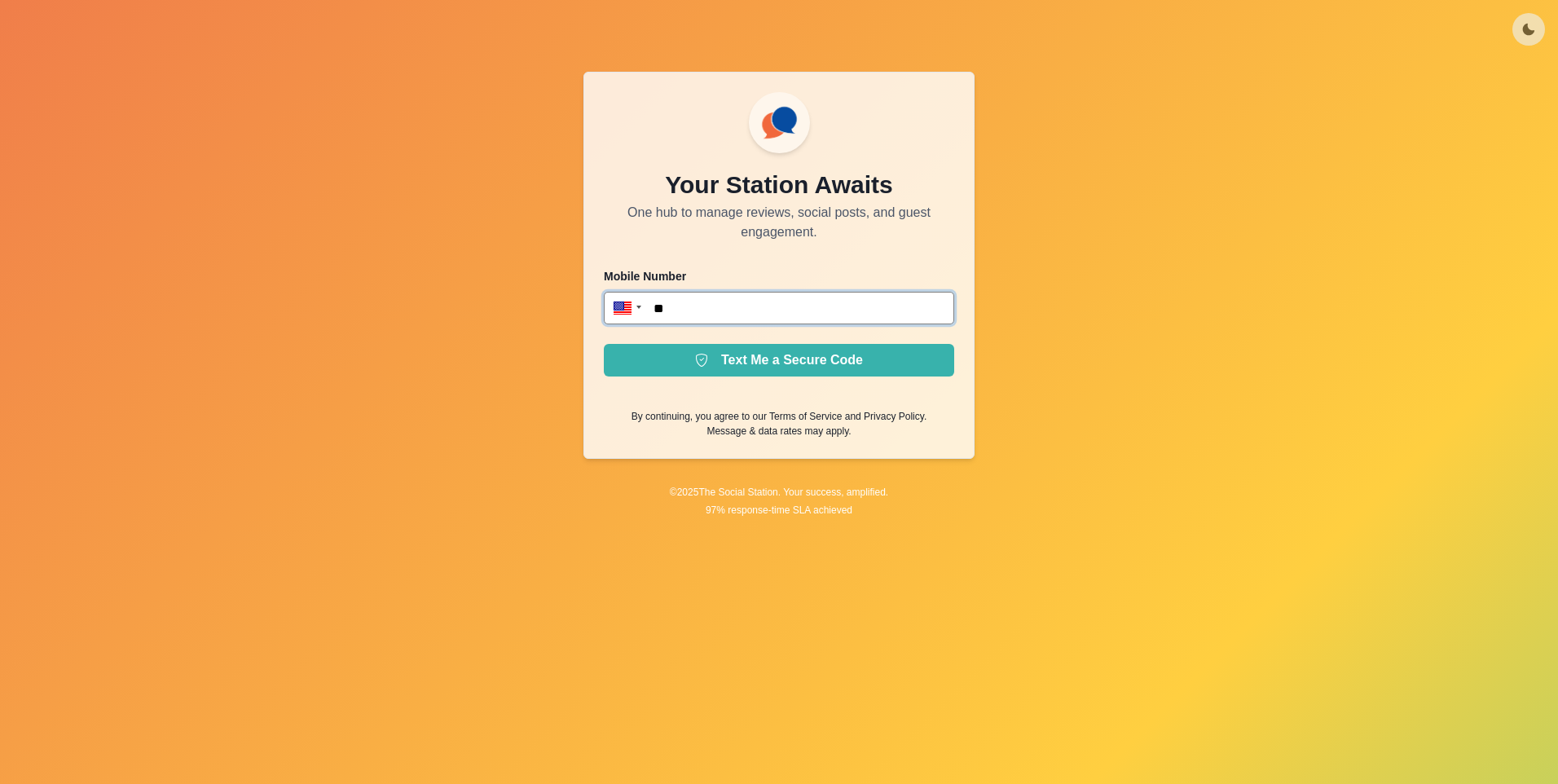
click at [735, 320] on input "**" at bounding box center [779, 308] width 351 height 32
type input "**********"
click at [722, 341] on form "**********" at bounding box center [779, 353] width 351 height 170
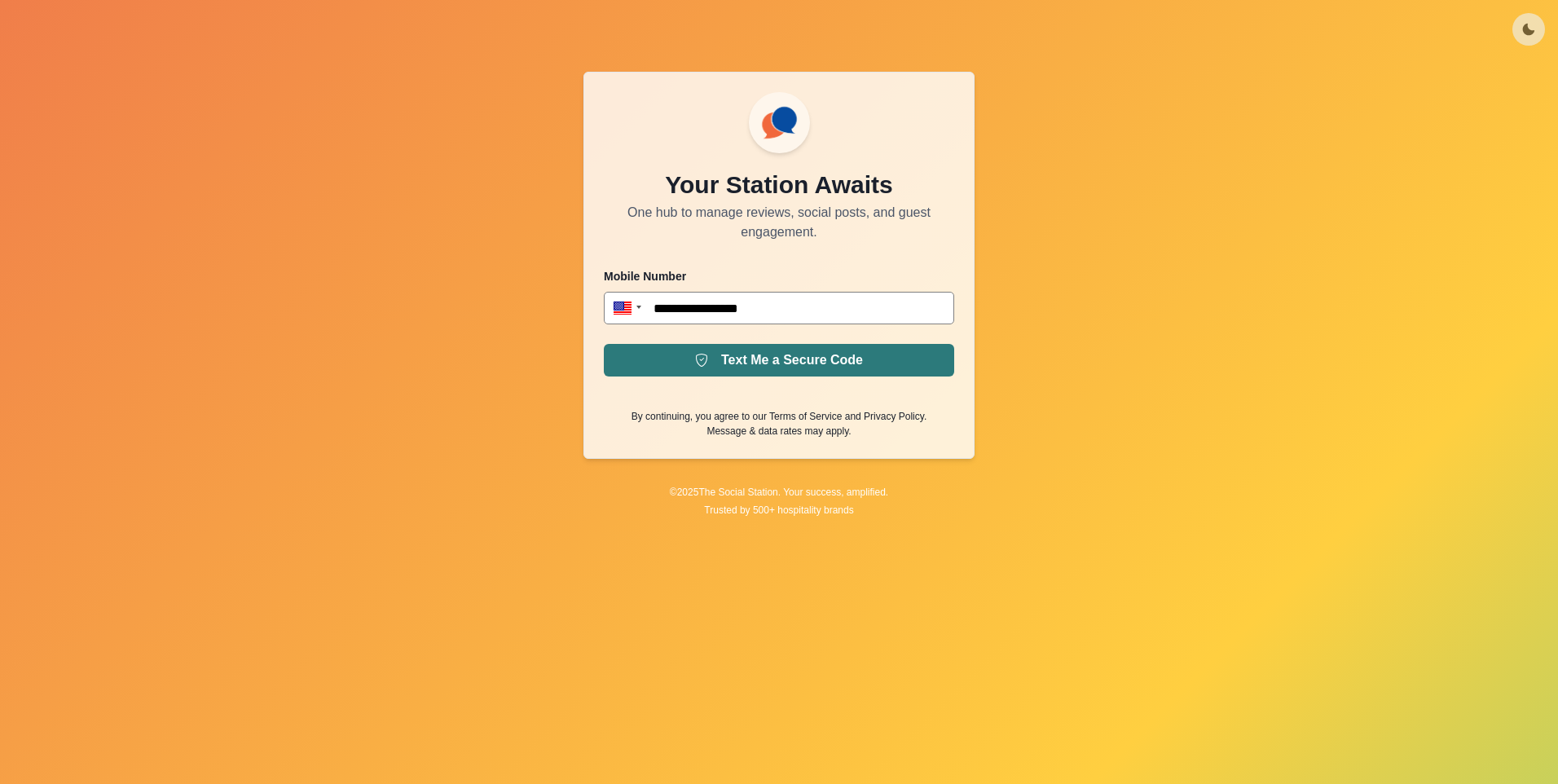
click at [721, 354] on button "Text Me a Secure Code" at bounding box center [779, 360] width 351 height 32
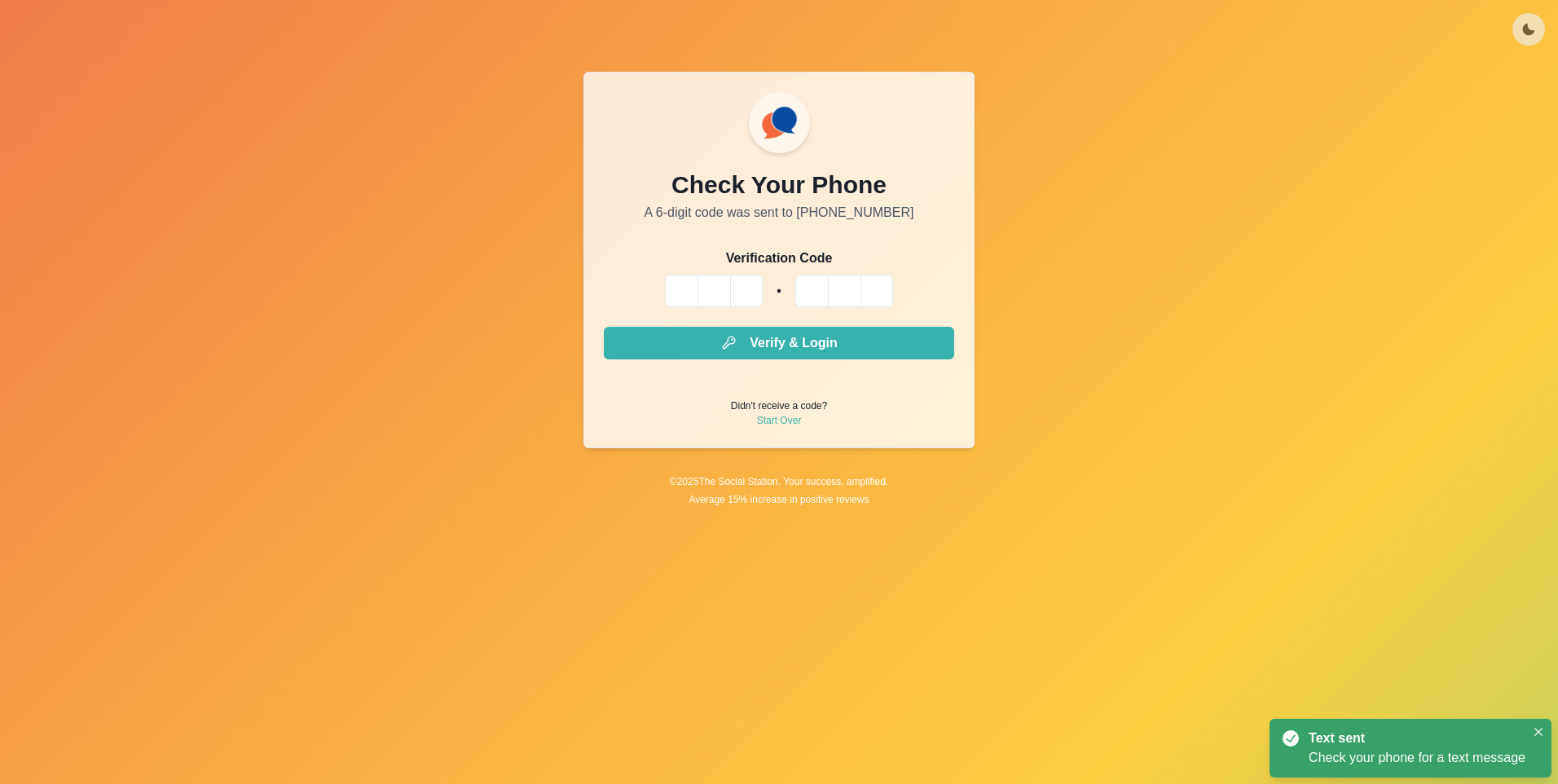
click at [696, 300] on input "Please enter your pin code" at bounding box center [682, 291] width 32 height 32
click at [691, 294] on input "Please enter your pin code" at bounding box center [682, 291] width 32 height 32
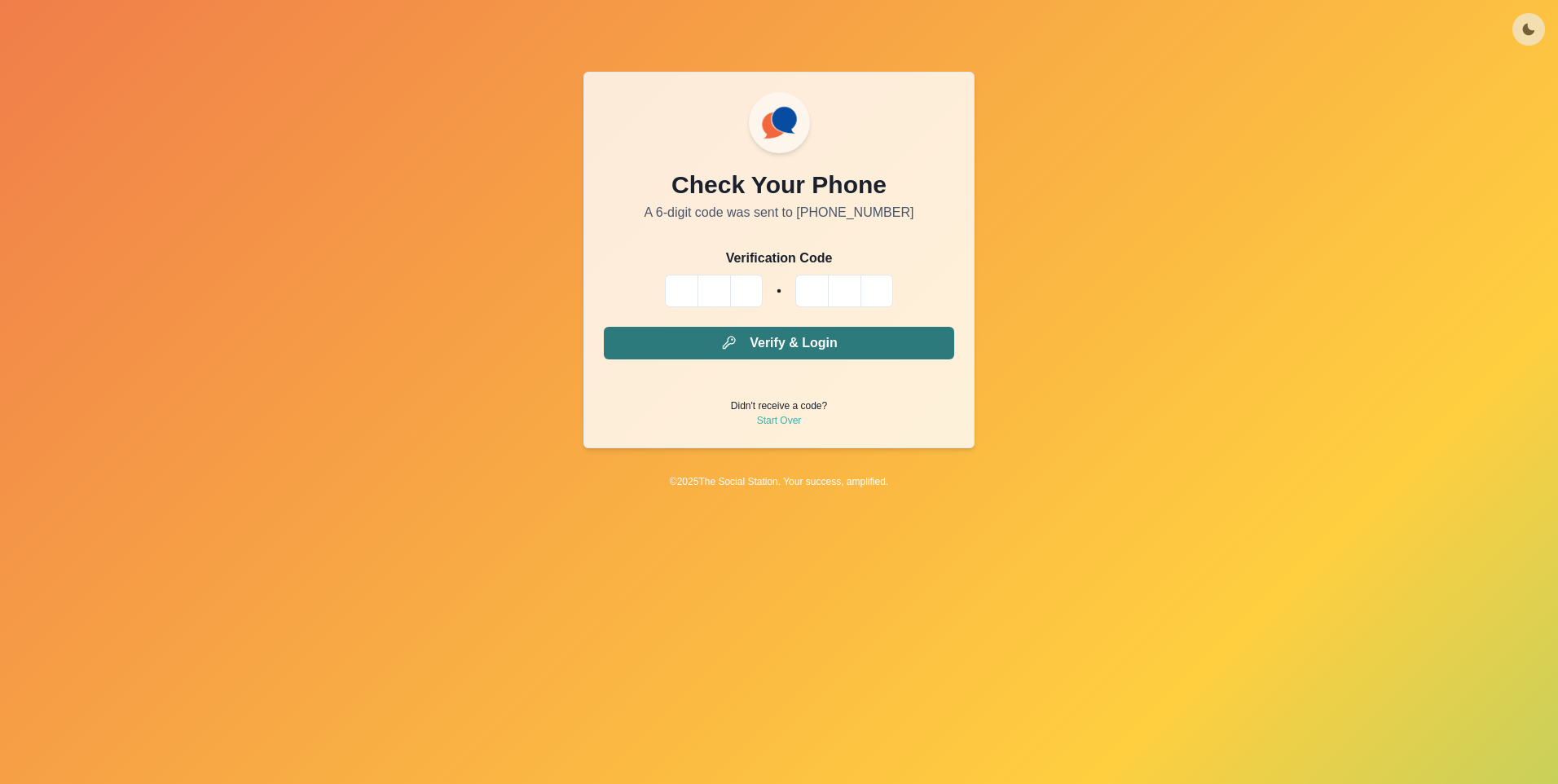
type input "*"
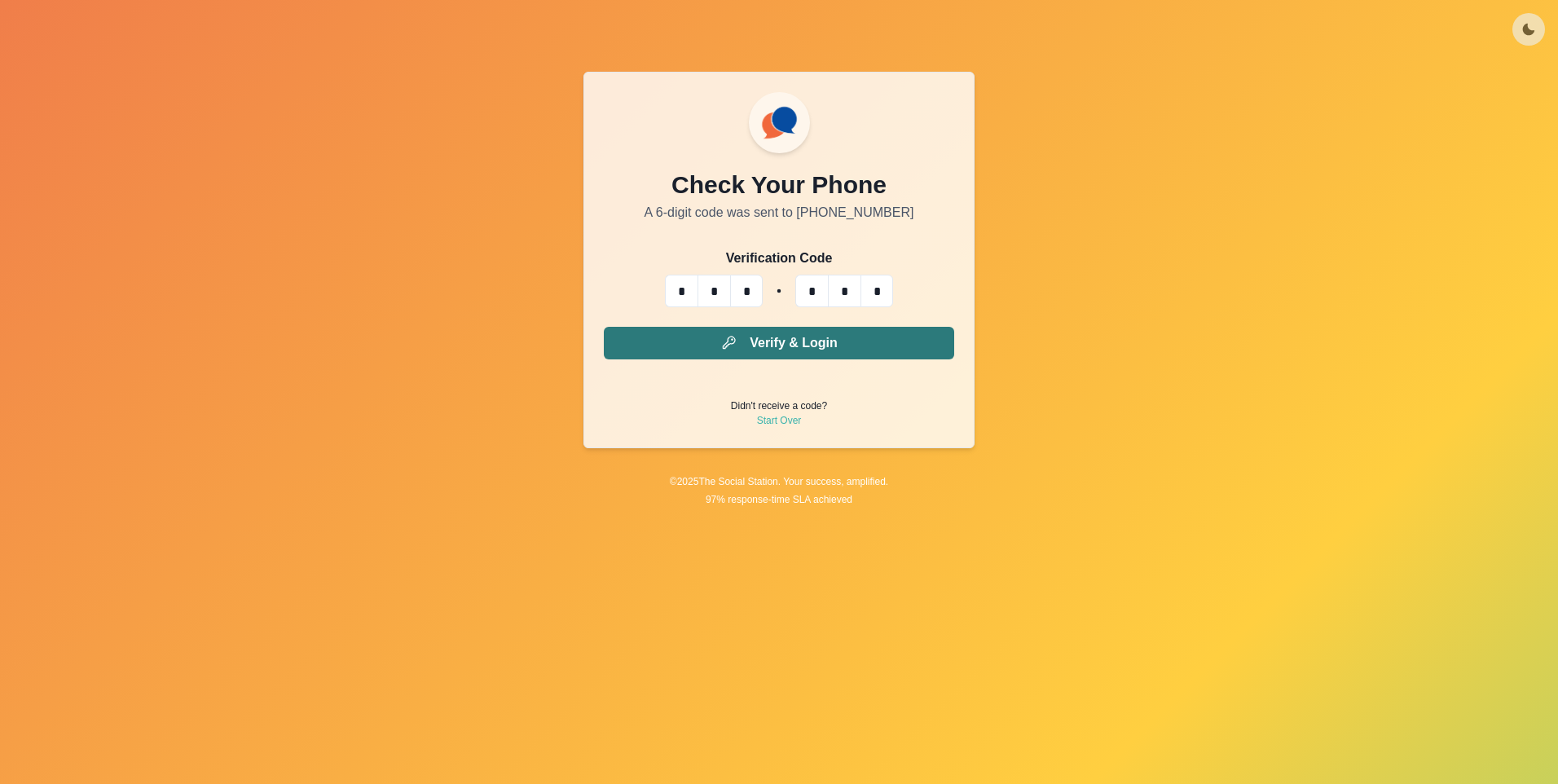
type input "*"
click at [604, 327] on button "Verify & Login" at bounding box center [779, 343] width 351 height 32
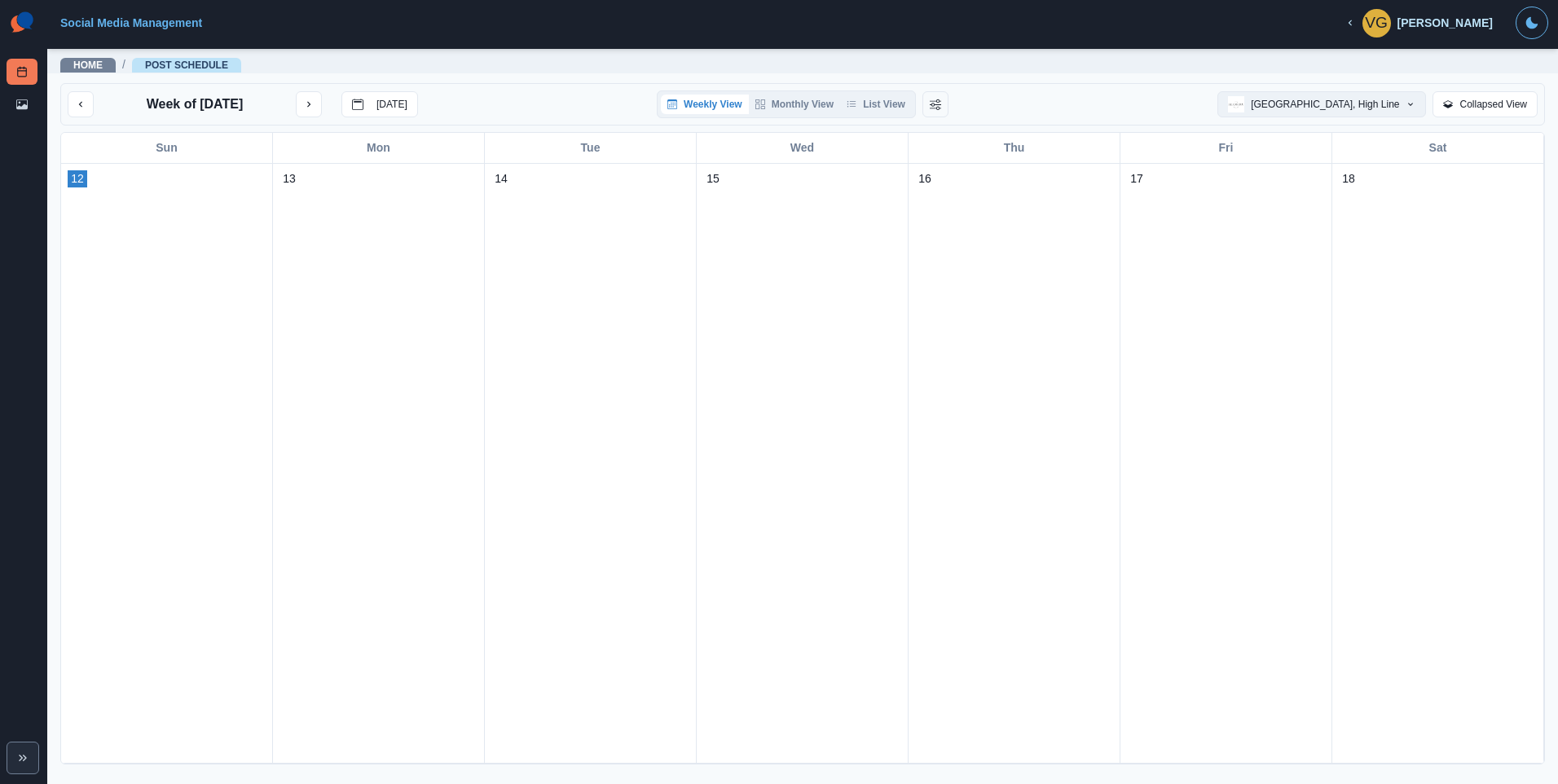
click at [1368, 104] on button "[GEOGRAPHIC_DATA], High Line" at bounding box center [1322, 104] width 209 height 26
click at [1331, 183] on div "[GEOGRAPHIC_DATA], High Line" at bounding box center [1356, 175] width 174 height 20
click at [1382, 21] on div "VG" at bounding box center [1376, 23] width 23 height 39
